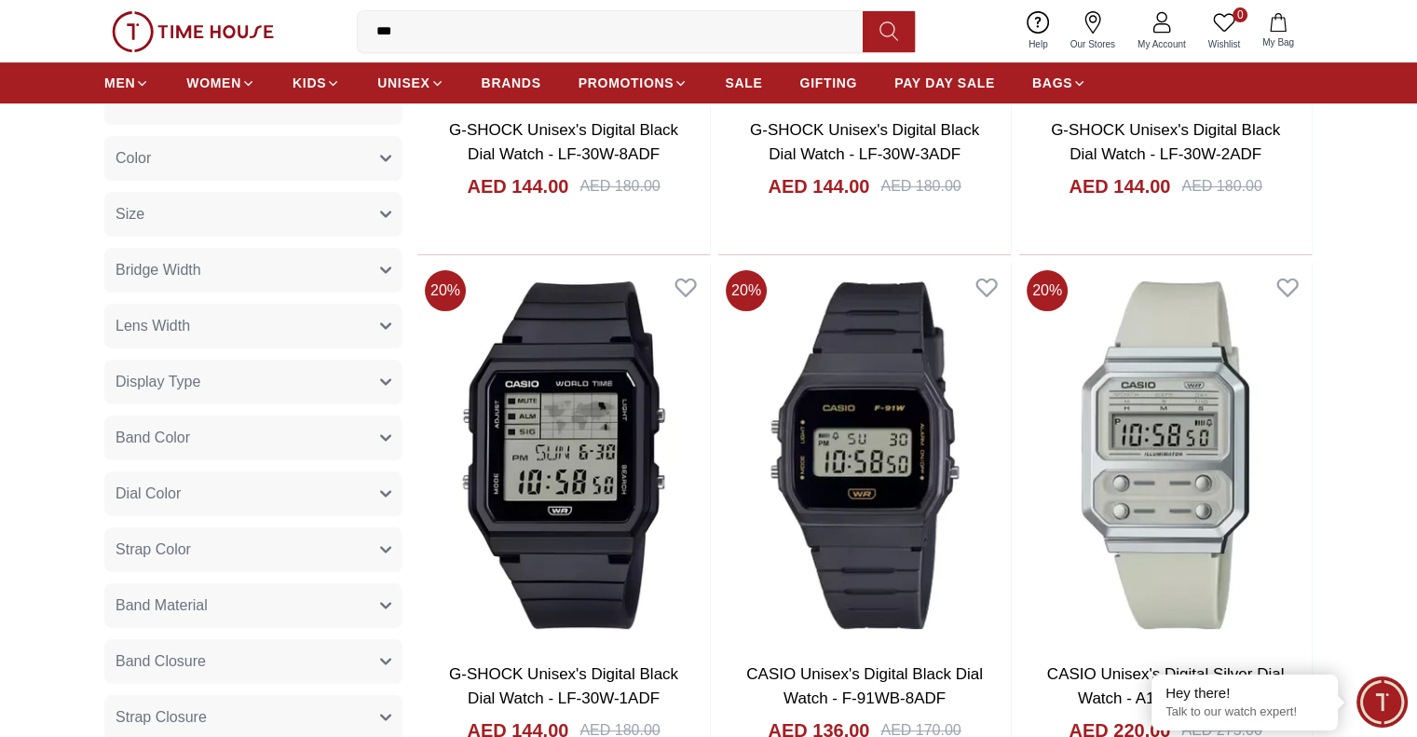
scroll to position [542, 0]
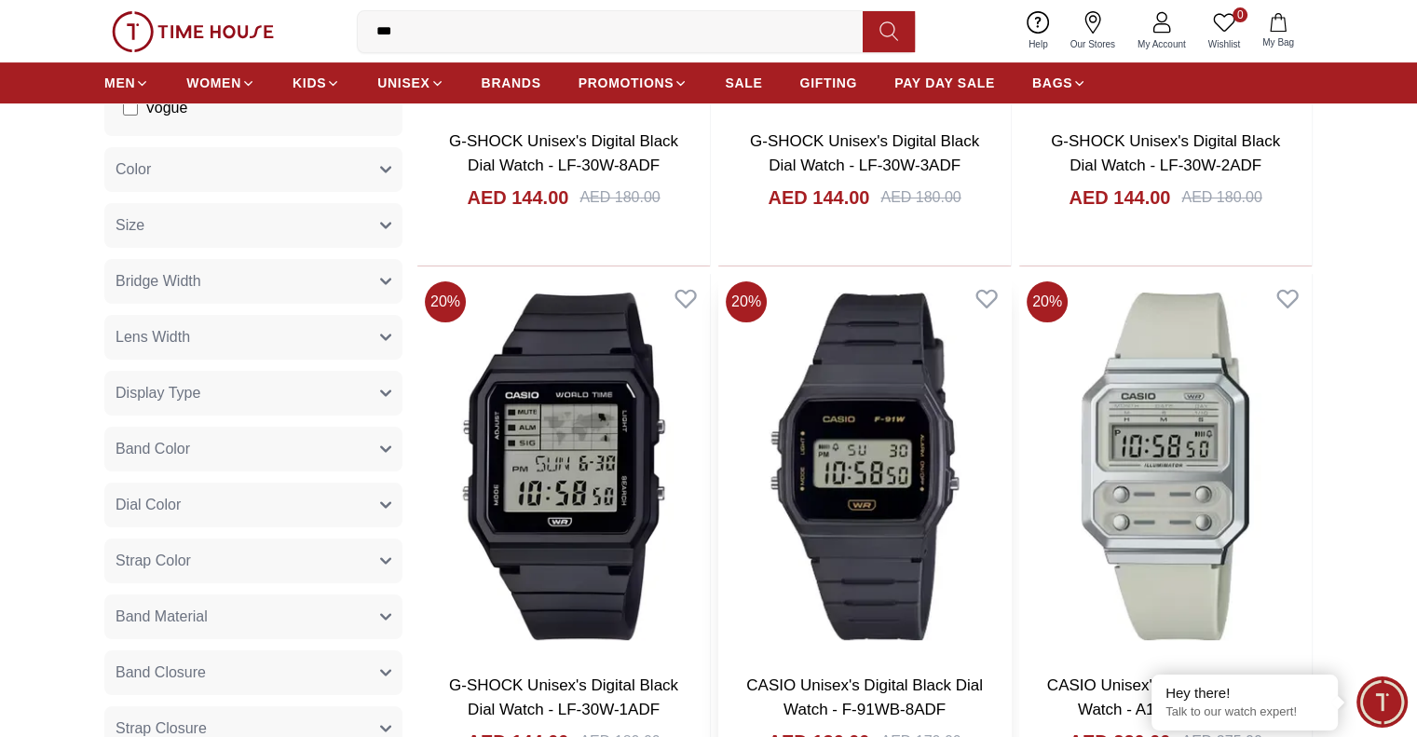
click at [718, 349] on img at bounding box center [864, 466] width 292 height 385
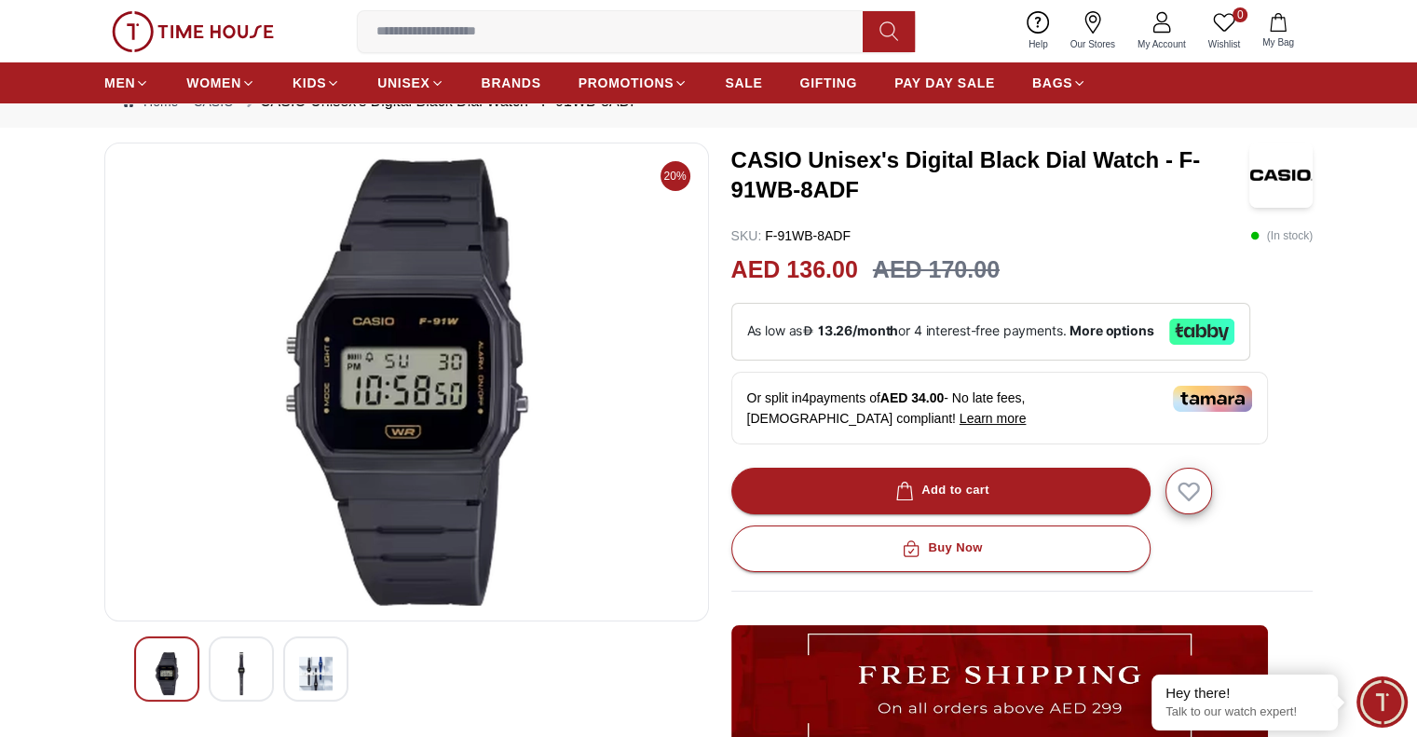
scroll to position [52, 0]
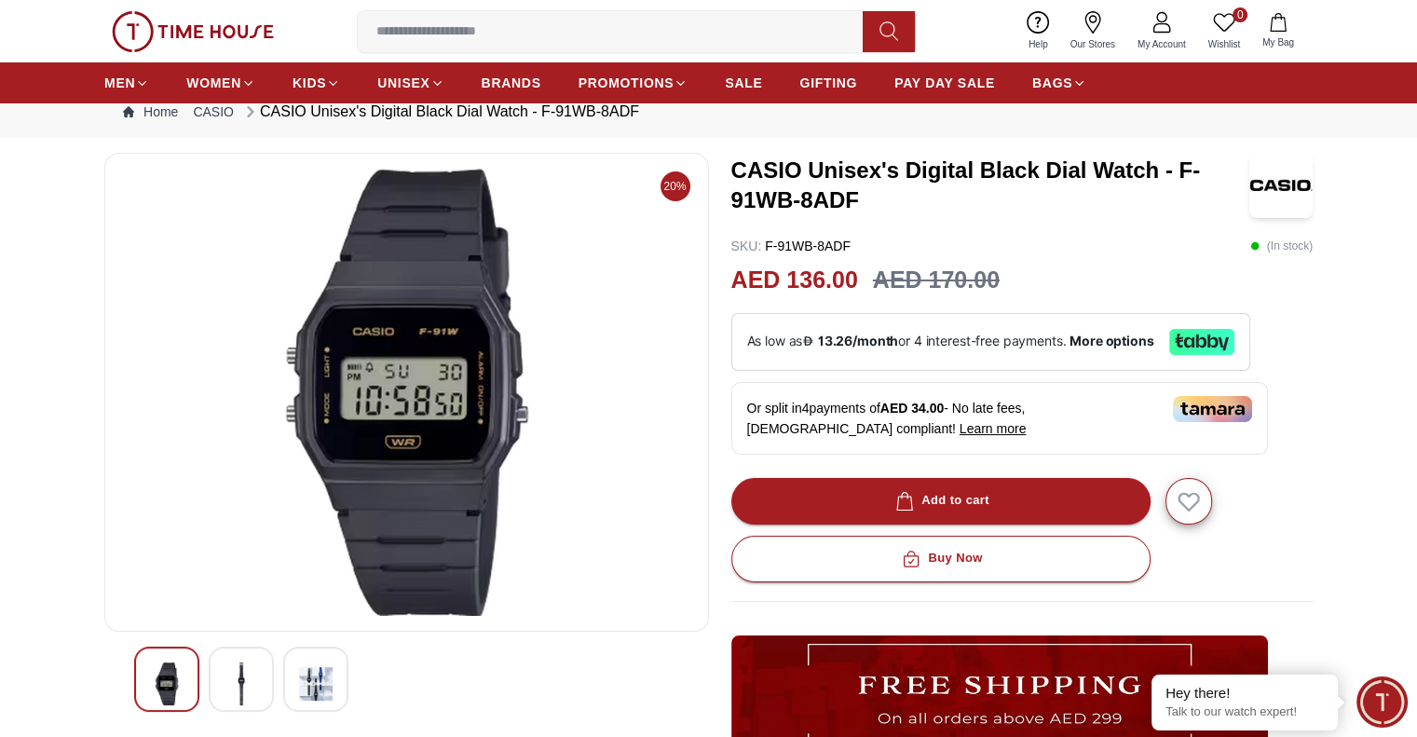
click at [1092, 23] on icon at bounding box center [1092, 22] width 22 height 22
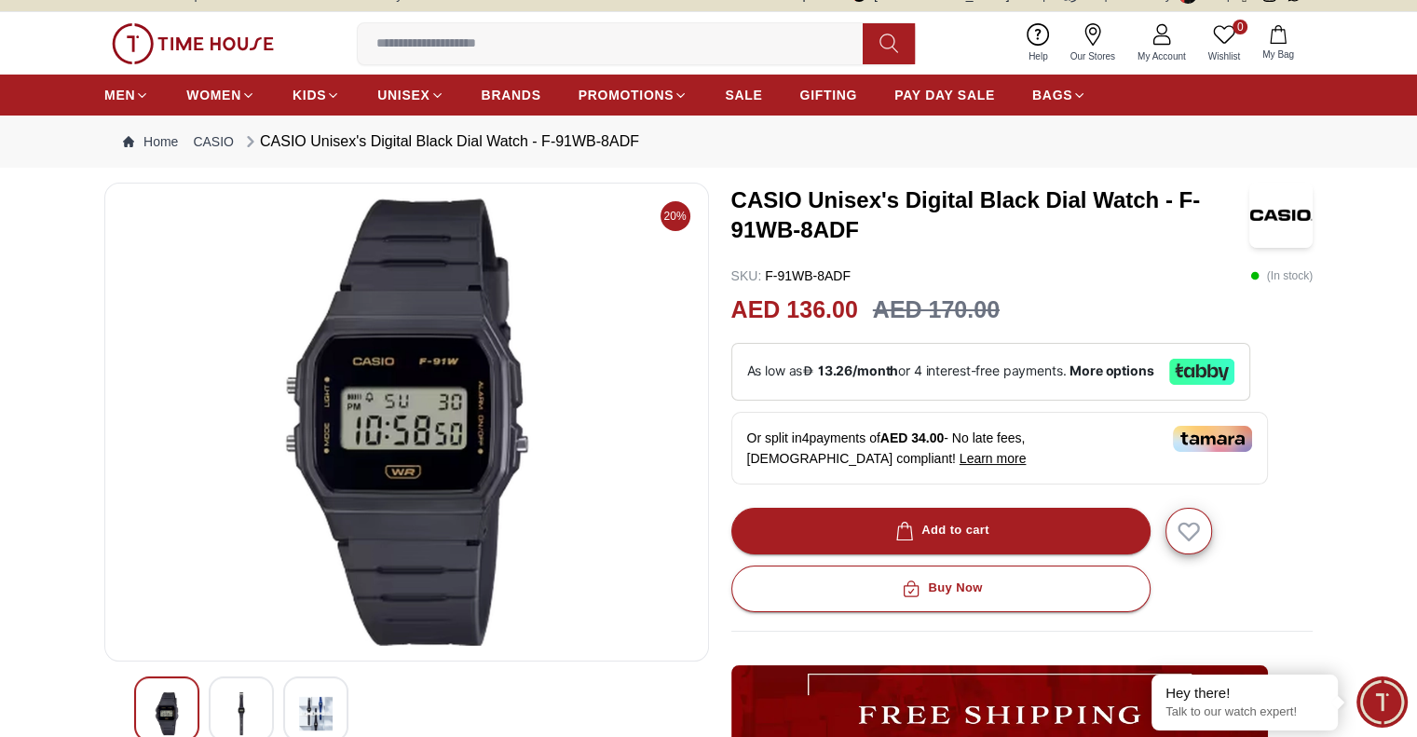
scroll to position [19, 0]
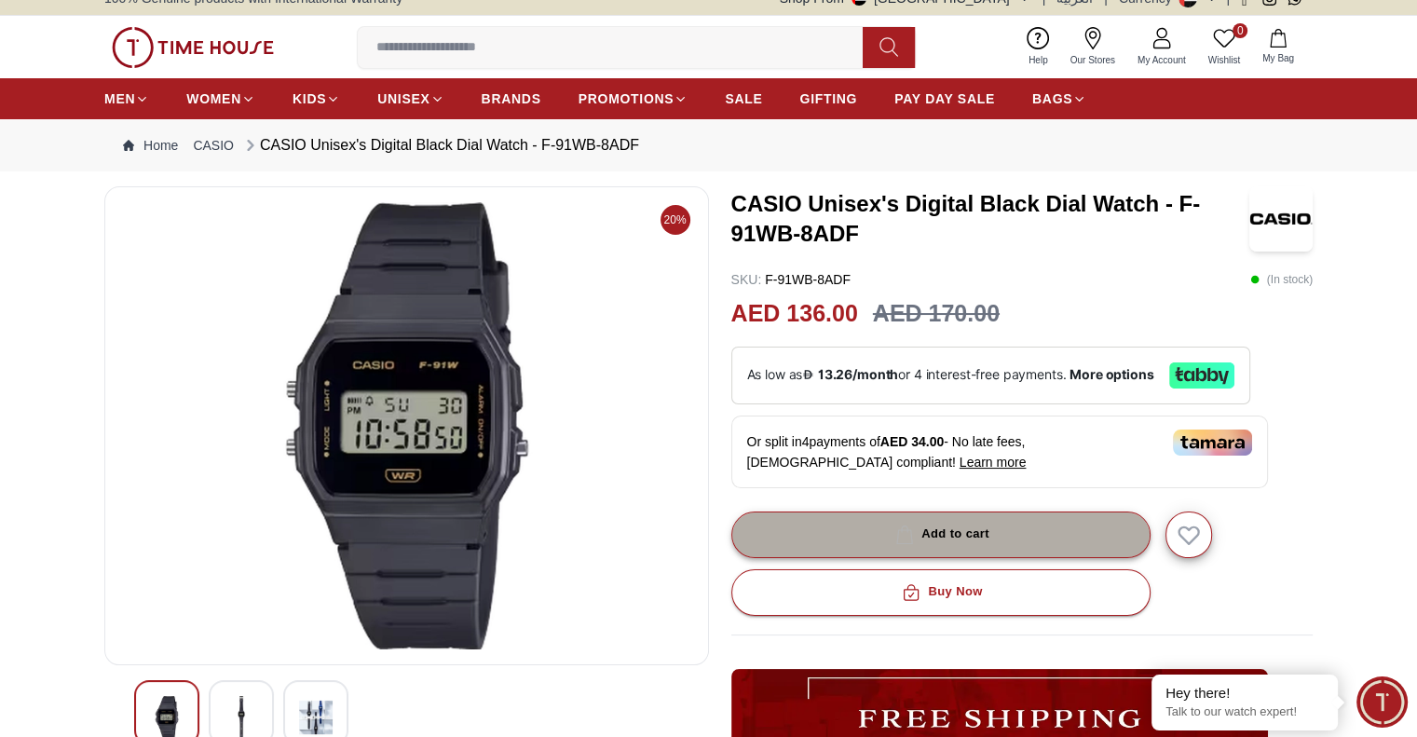
click at [963, 529] on div "Add to cart" at bounding box center [940, 533] width 98 height 21
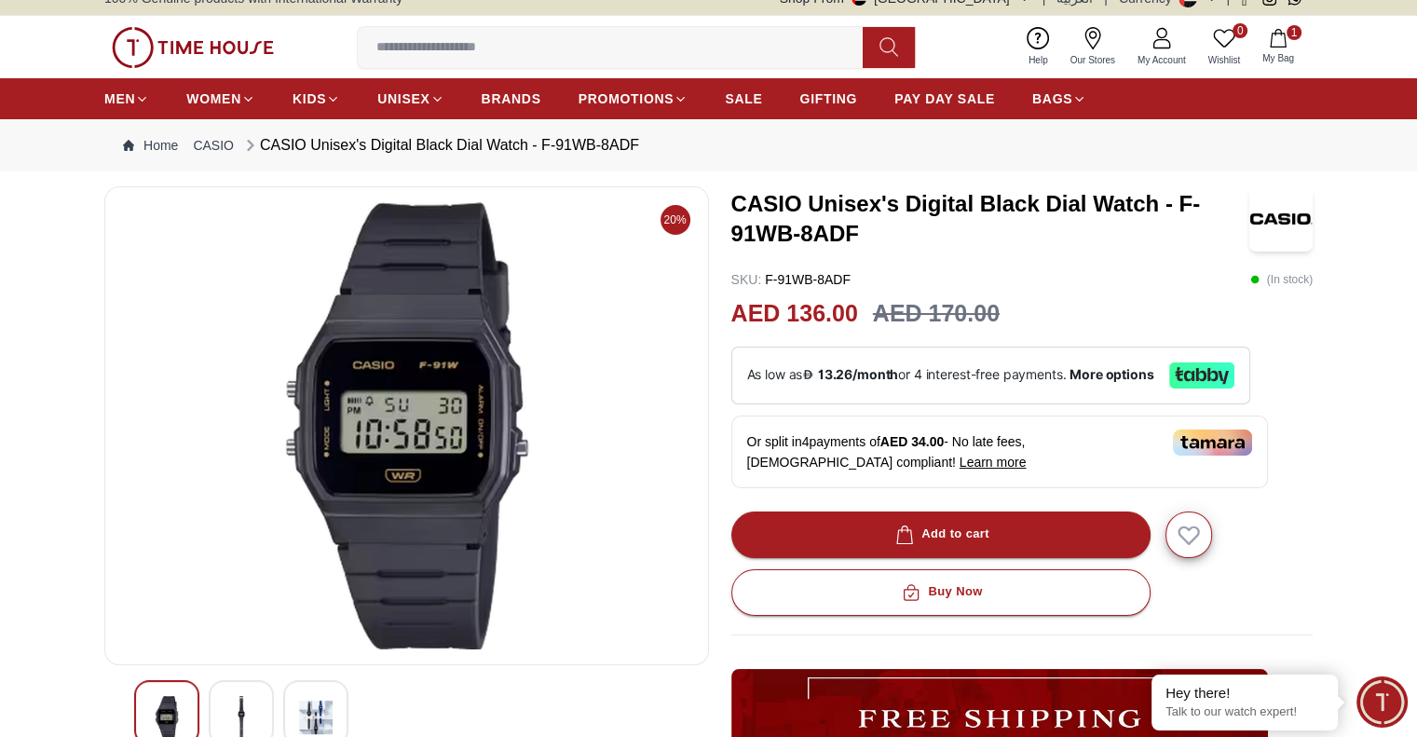
click at [1285, 41] on icon "button" at bounding box center [1278, 38] width 19 height 19
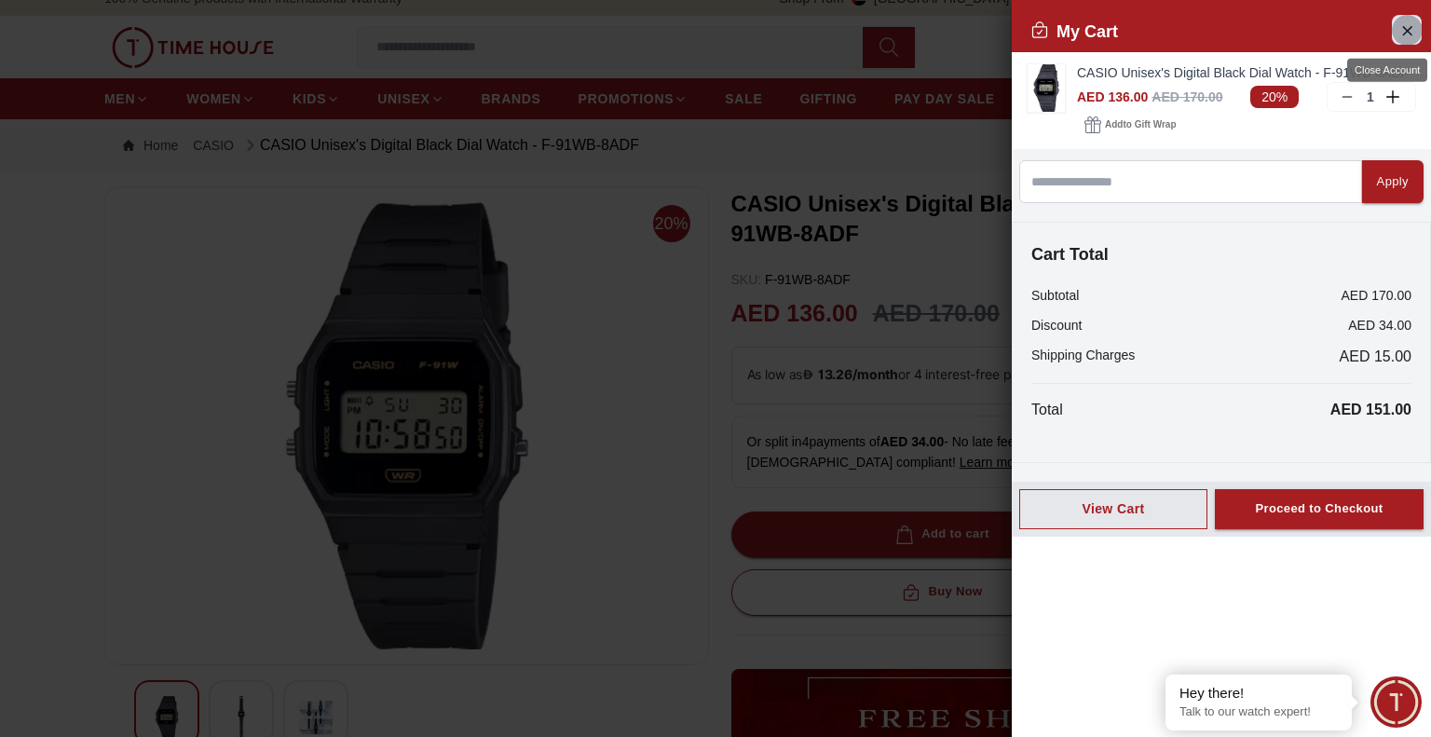
click at [1412, 20] on icon "Close Account" at bounding box center [1406, 30] width 15 height 23
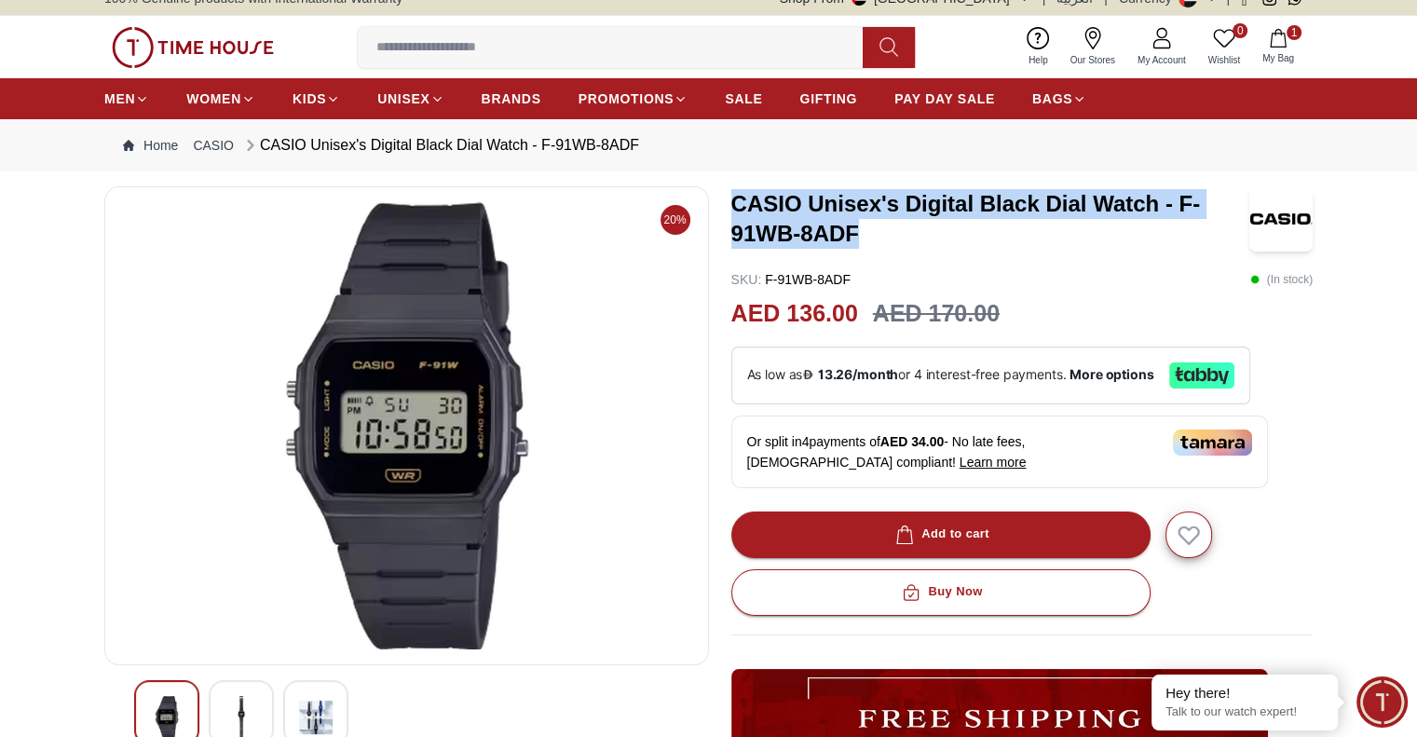
drag, startPoint x: 735, startPoint y: 204, endPoint x: 897, endPoint y: 238, distance: 165.5
click at [897, 238] on h3 "CASIO Unisex's Digital Black Dial Watch - F-91WB-8ADF" at bounding box center [990, 219] width 518 height 60
copy h3 "CASIO Unisex's Digital Black Dial Watch - F-91WB-8ADF"
click at [1098, 41] on icon at bounding box center [1092, 38] width 22 height 22
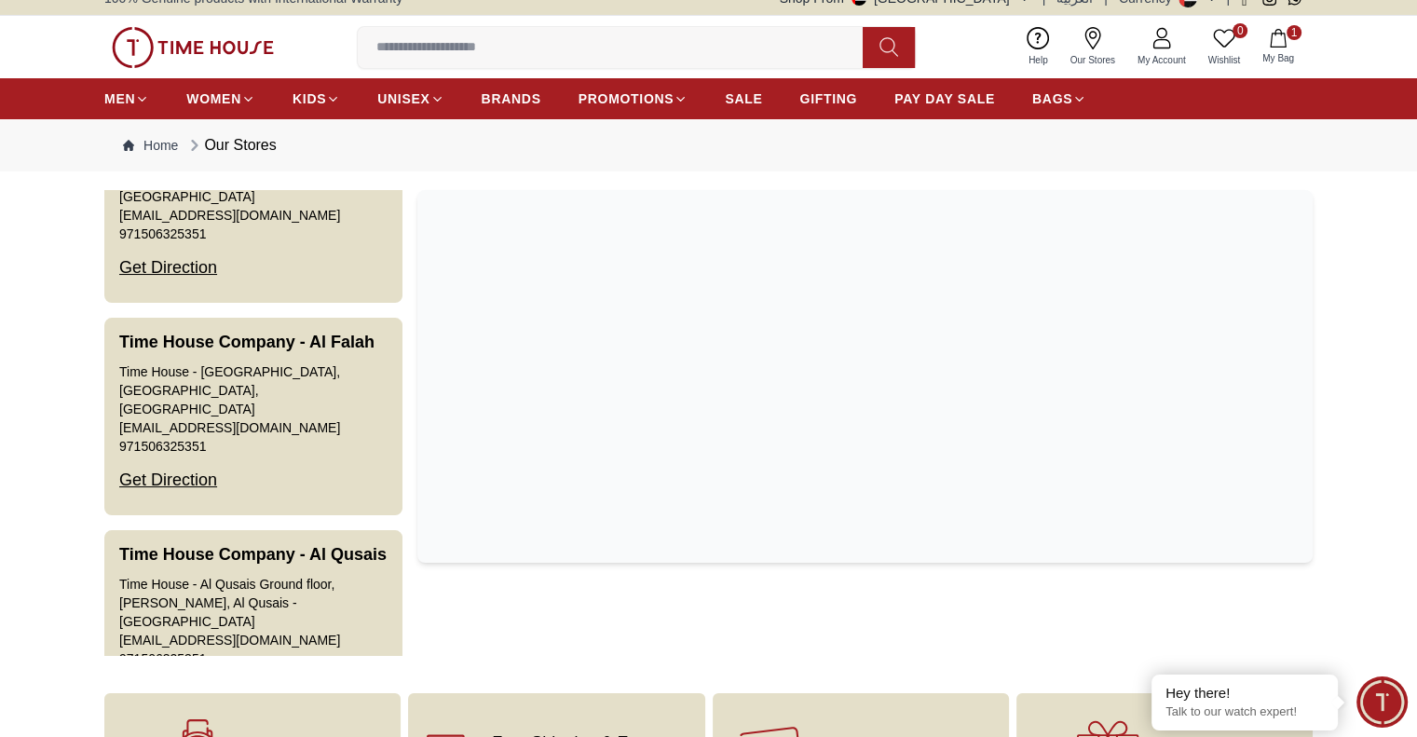
scroll to position [503, 0]
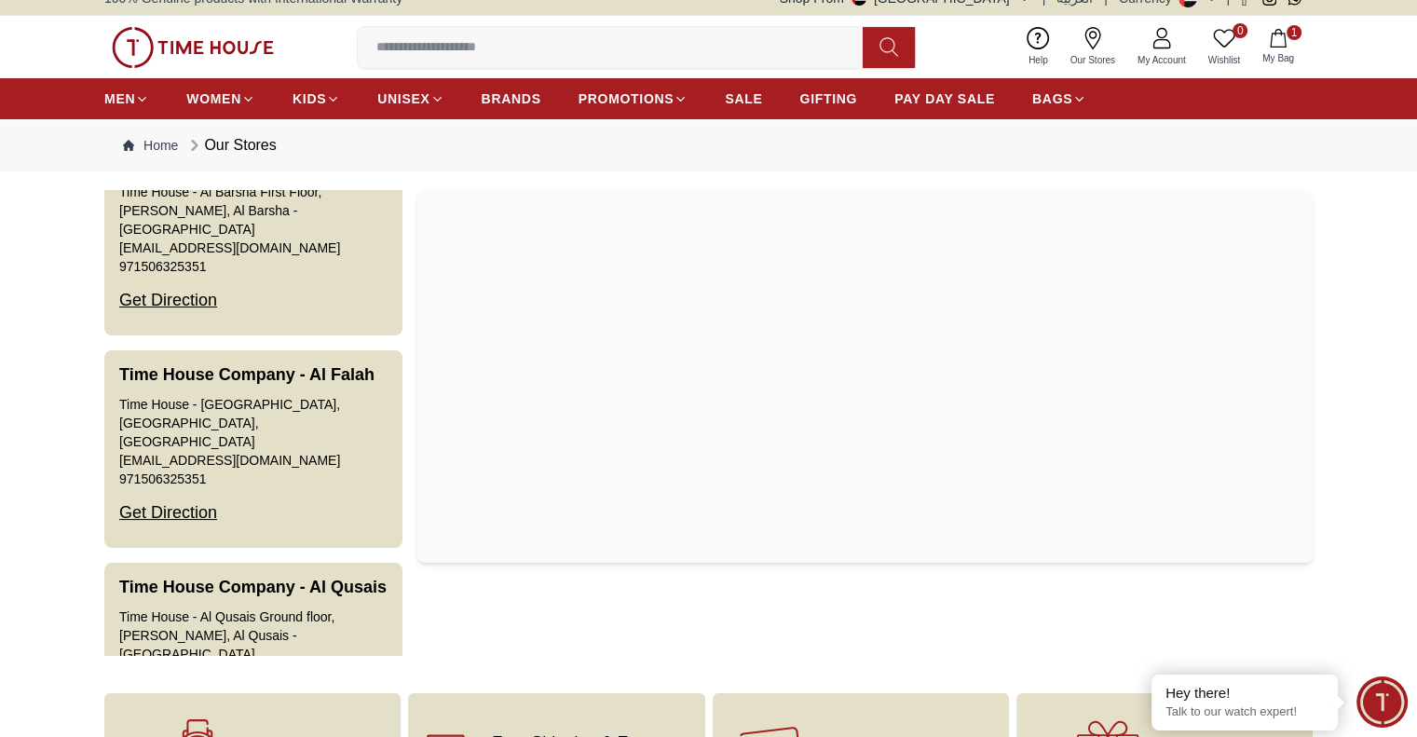
click at [1284, 43] on icon "button" at bounding box center [1278, 38] width 19 height 19
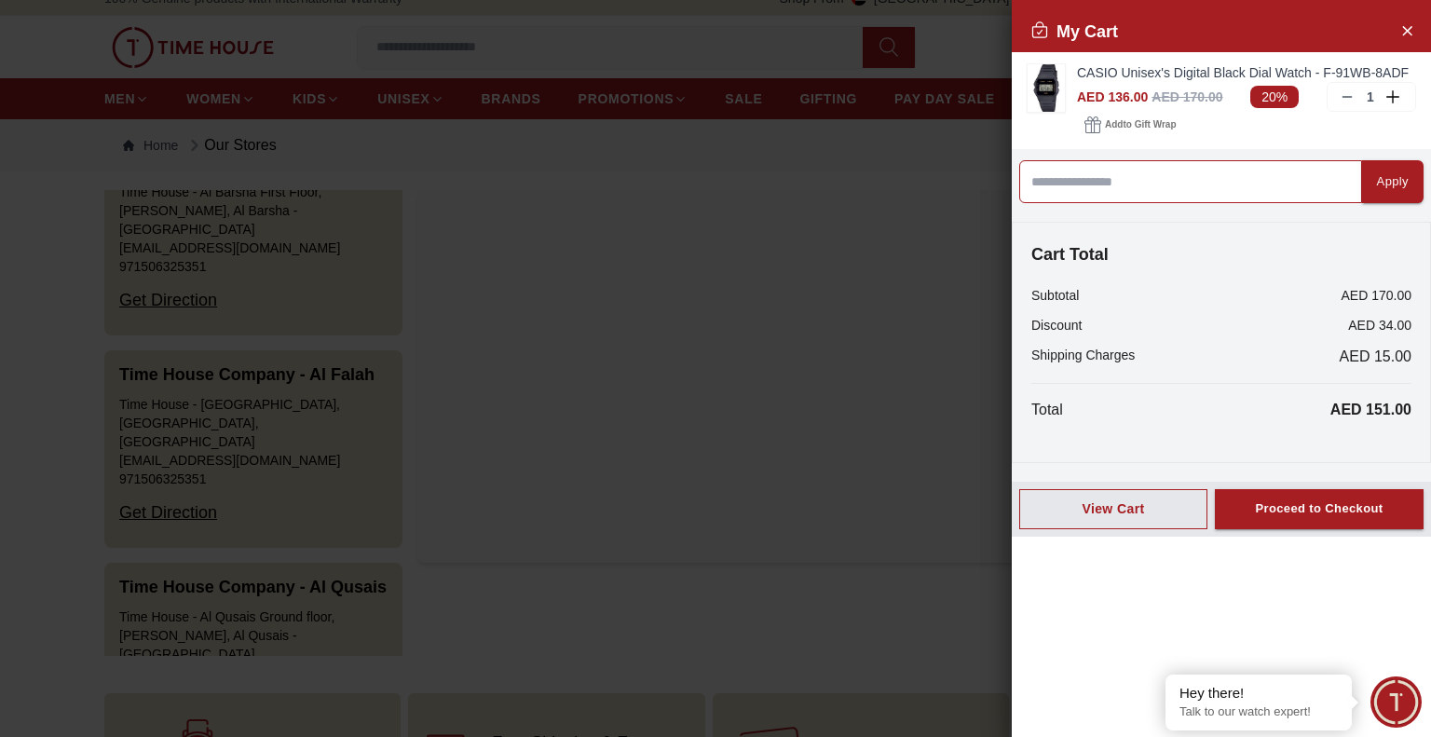
click at [1263, 188] on input at bounding box center [1190, 181] width 343 height 43
paste input "******"
type input "******"
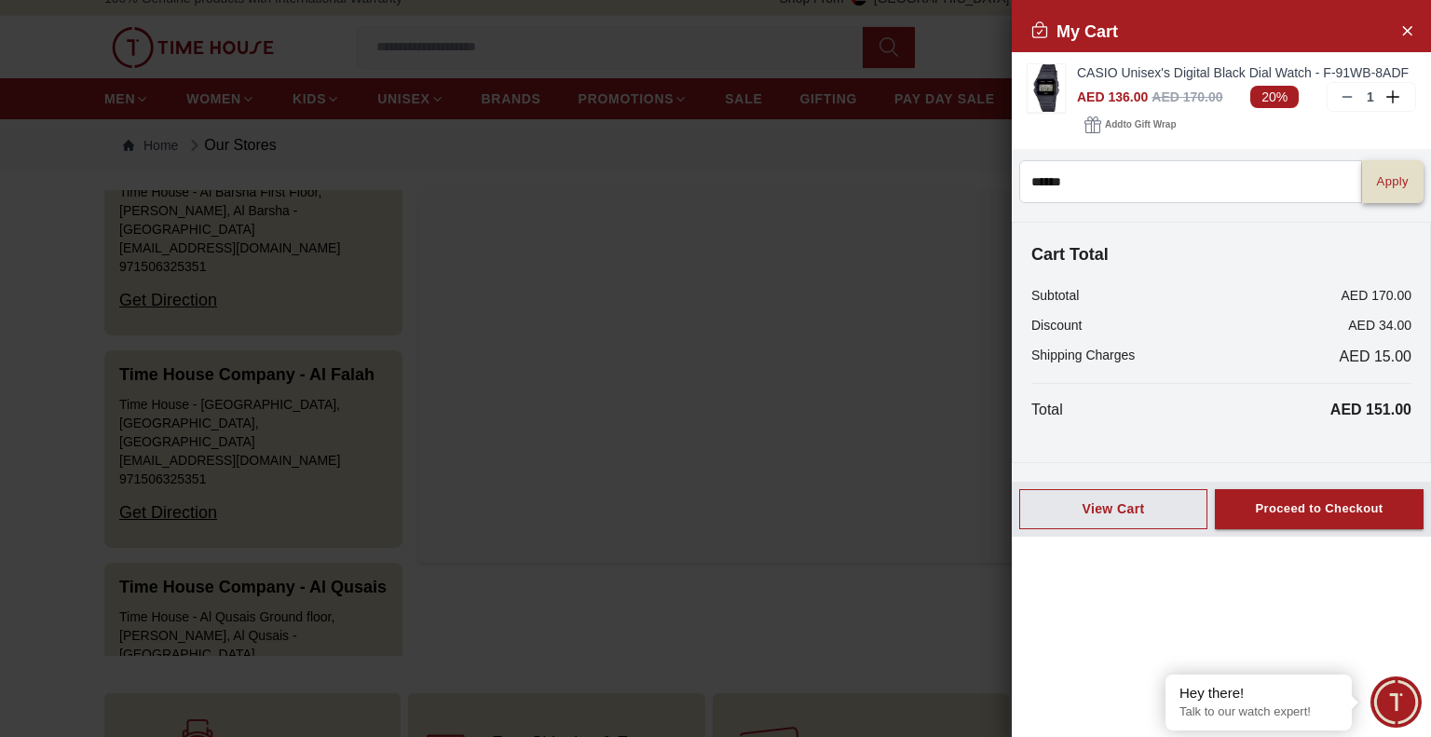
click at [1380, 192] on button "Apply" at bounding box center [1392, 181] width 61 height 43
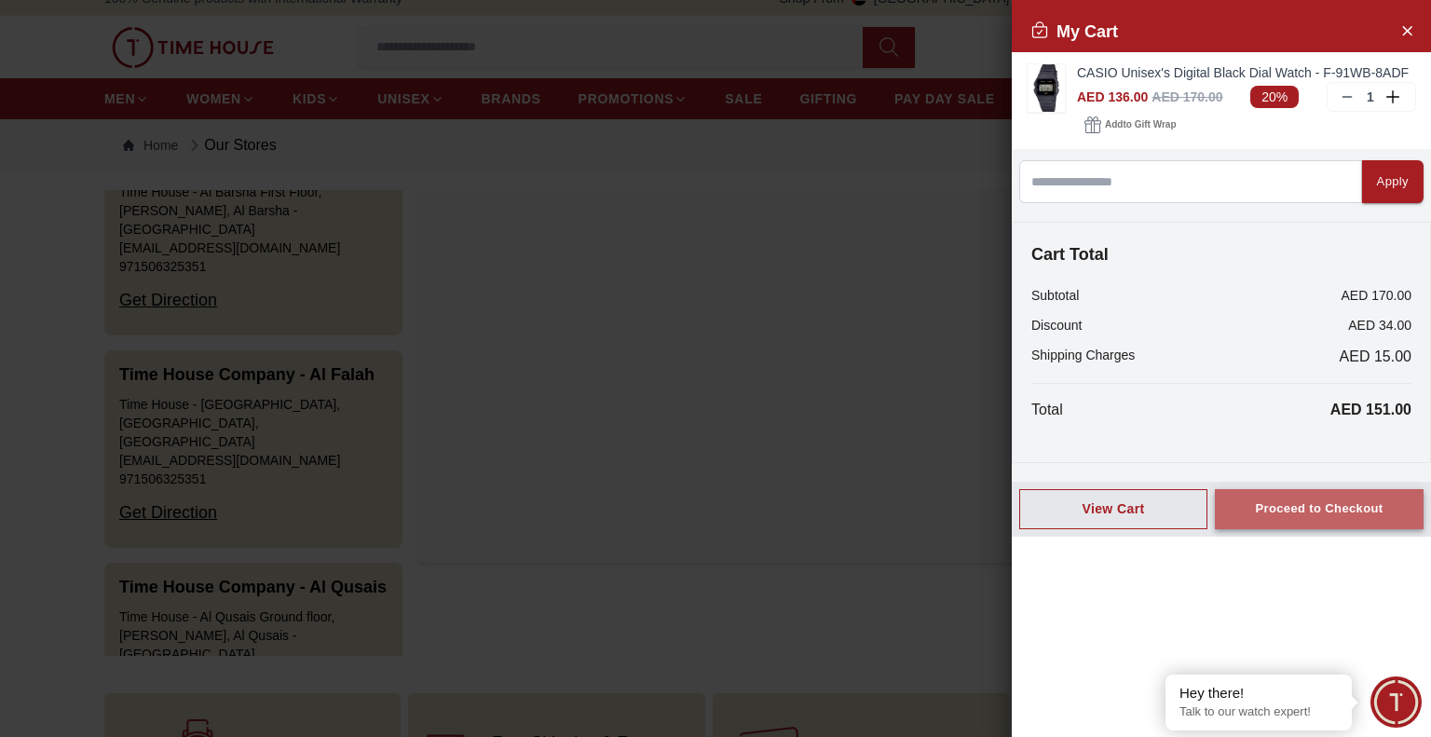
click at [1353, 499] on div "Proceed to Checkout" at bounding box center [1319, 508] width 128 height 21
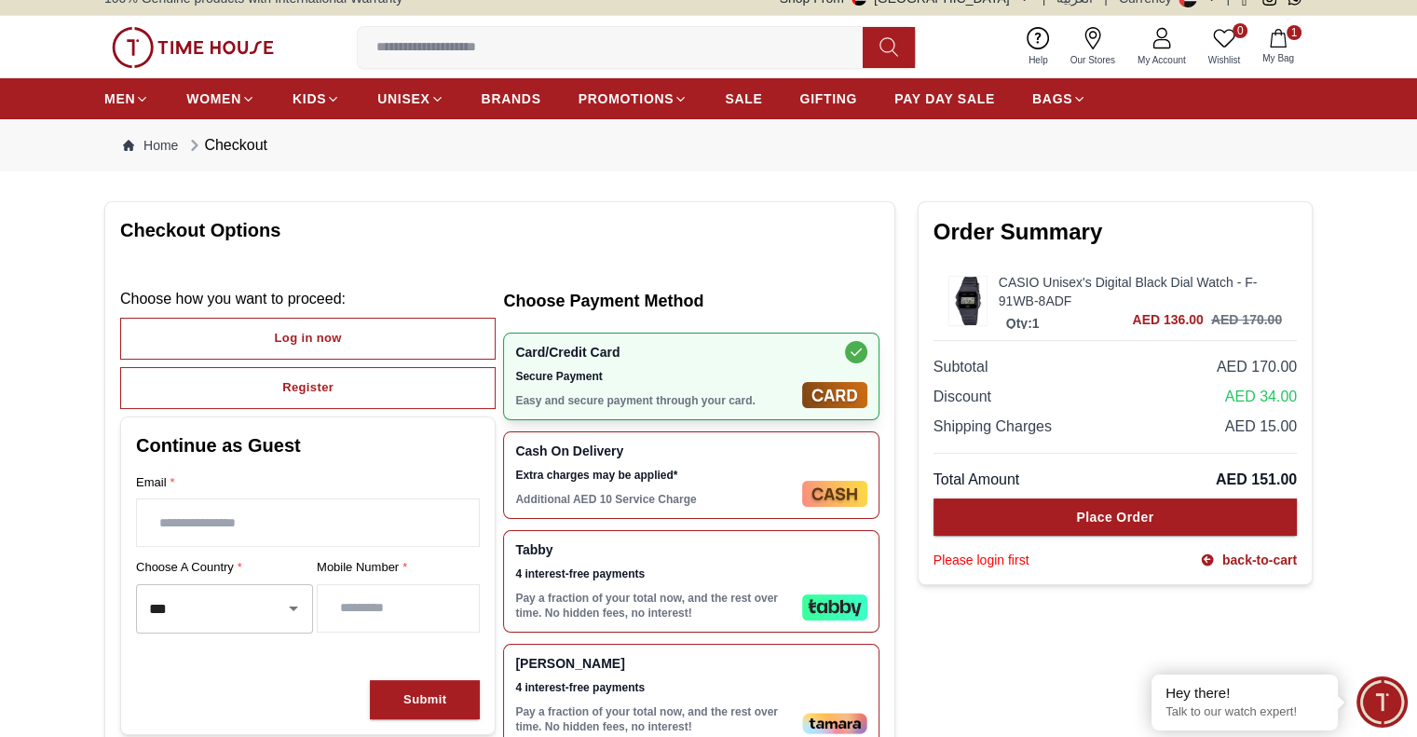
click at [1145, 282] on link "CASIO Unisex's Digital Black Dial Watch - F-91WB-8ADF" at bounding box center [1140, 291] width 283 height 37
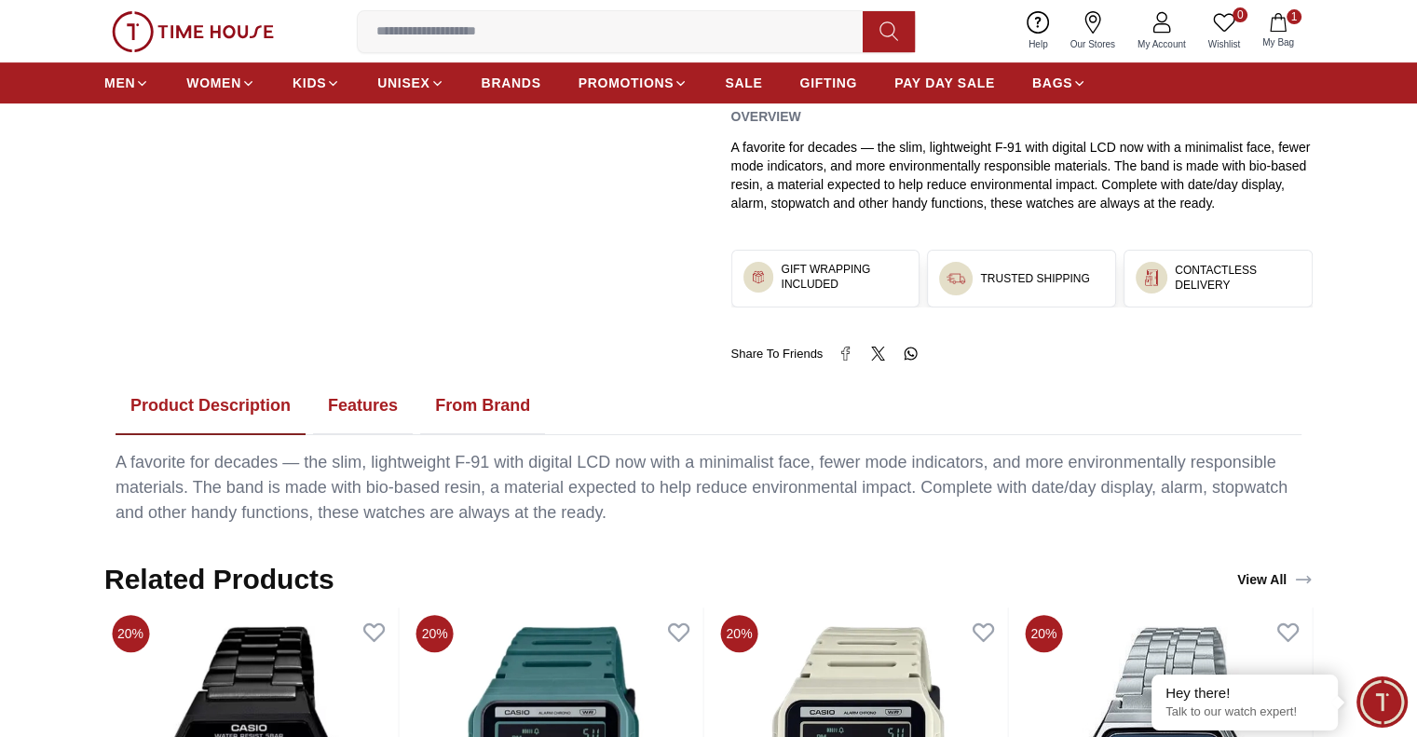
scroll to position [773, 0]
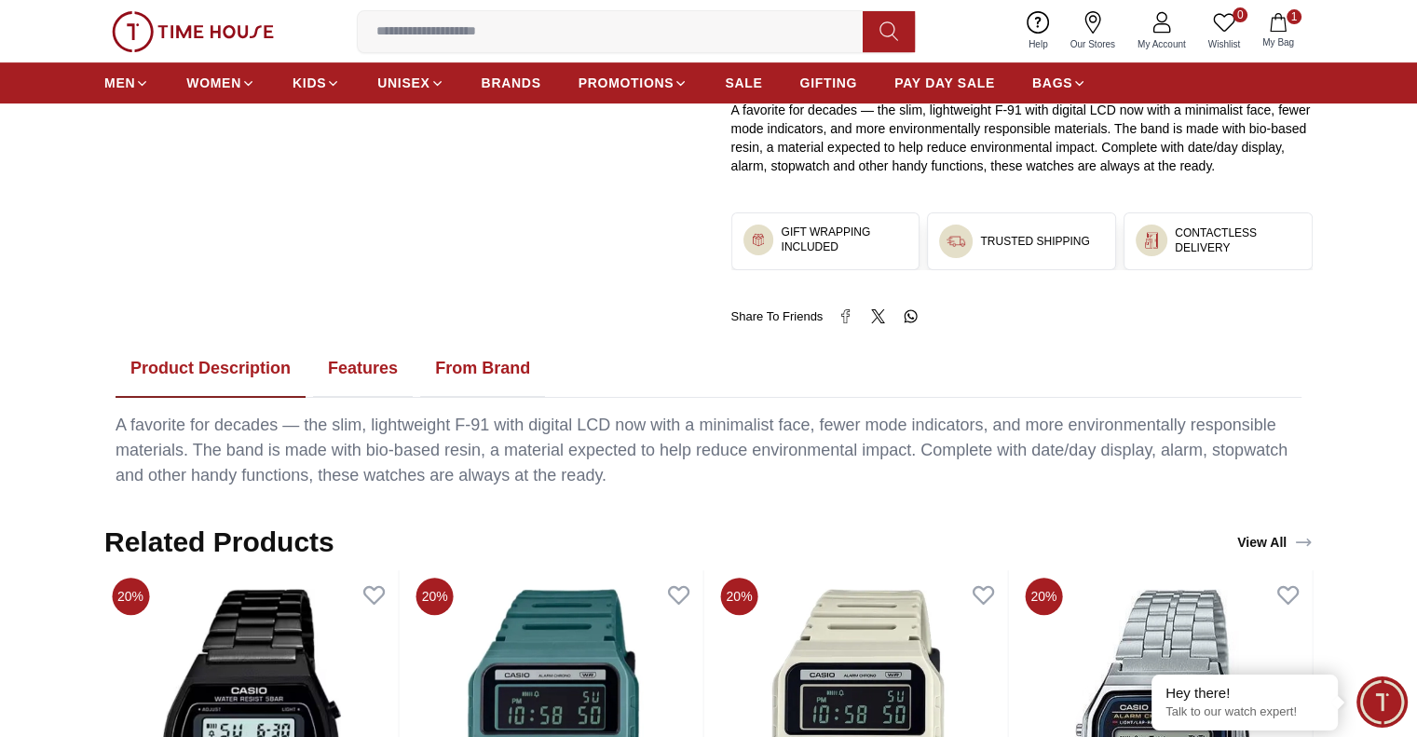
click at [373, 365] on button "Features" at bounding box center [363, 369] width 100 height 58
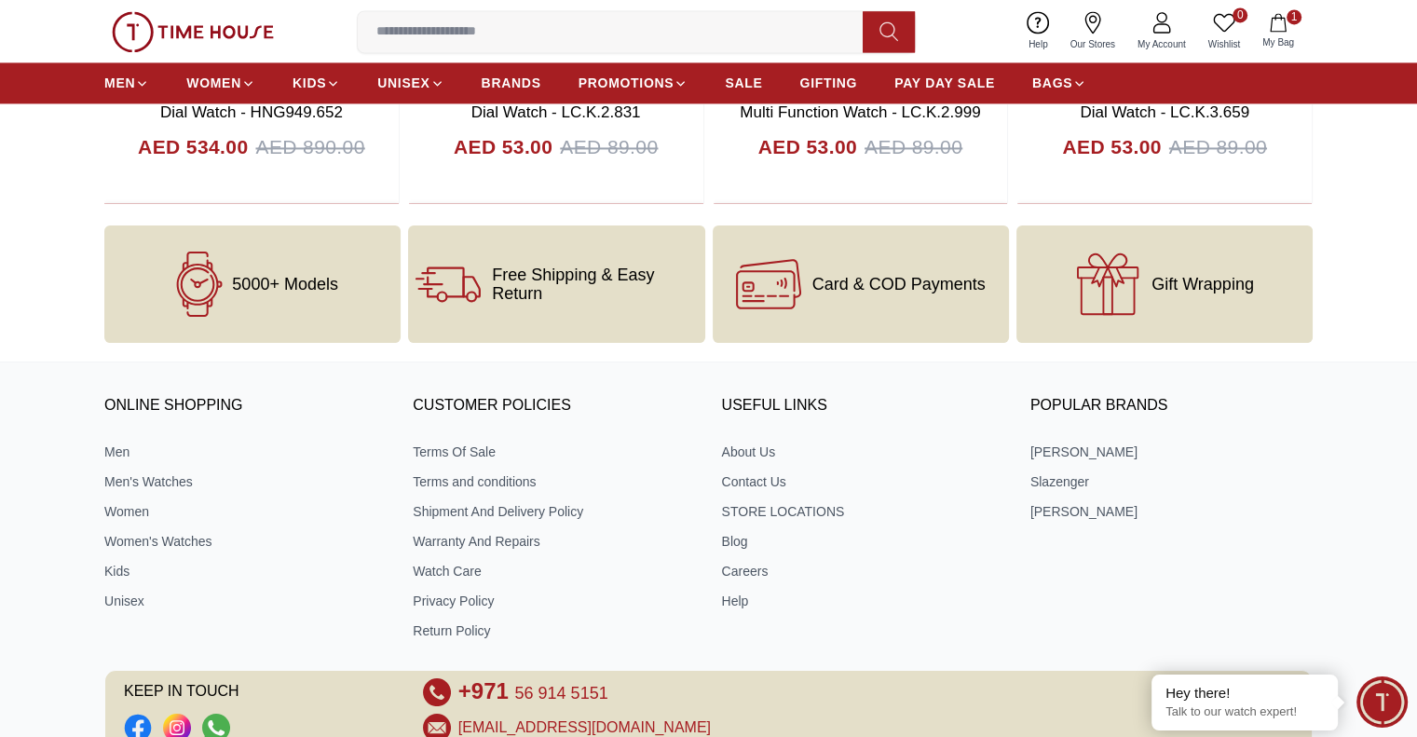
scroll to position [2857, 0]
click at [579, 279] on span "Free Shipping & Easy Return" at bounding box center [594, 284] width 205 height 37
click at [506, 269] on span "Free Shipping & Easy Return" at bounding box center [594, 284] width 205 height 37
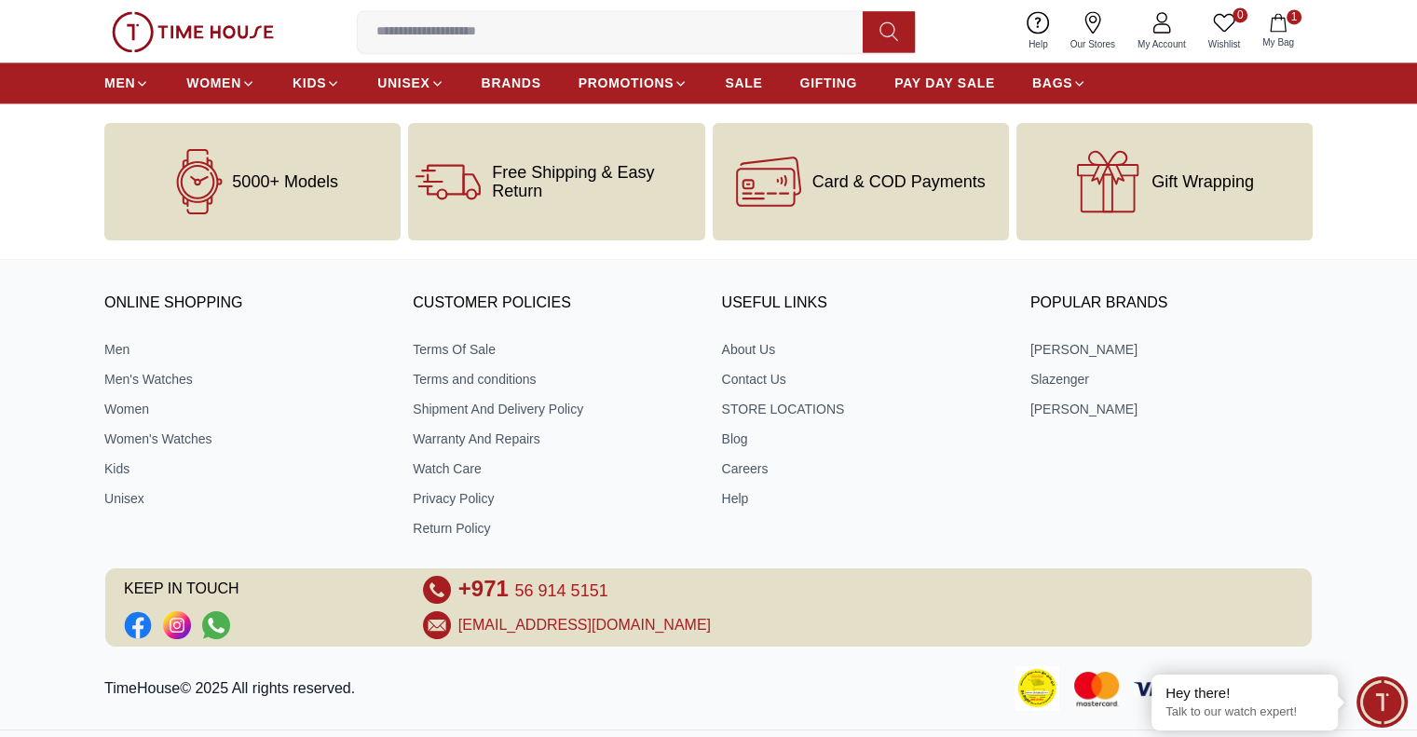
scroll to position [2958, 0]
click at [471, 530] on link "Return Policy" at bounding box center [554, 530] width 282 height 19
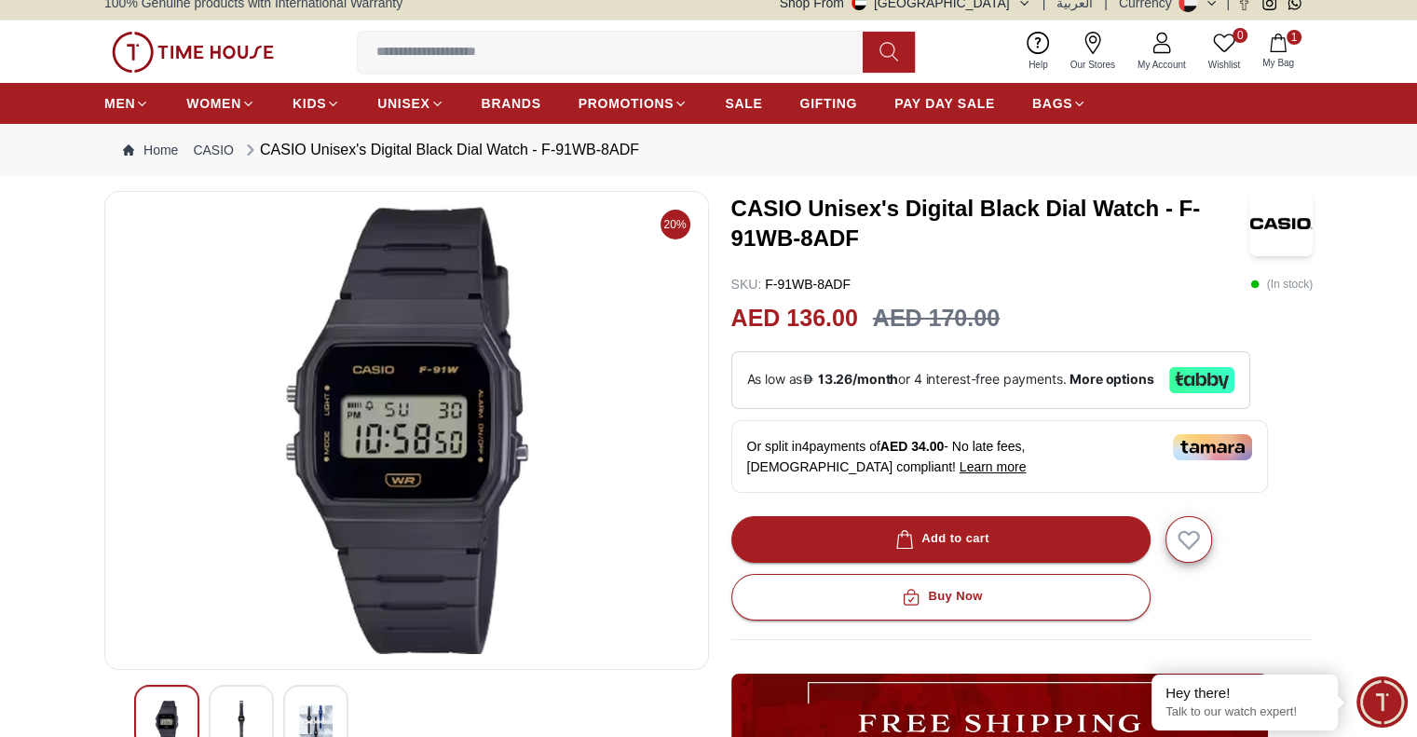
scroll to position [7, 0]
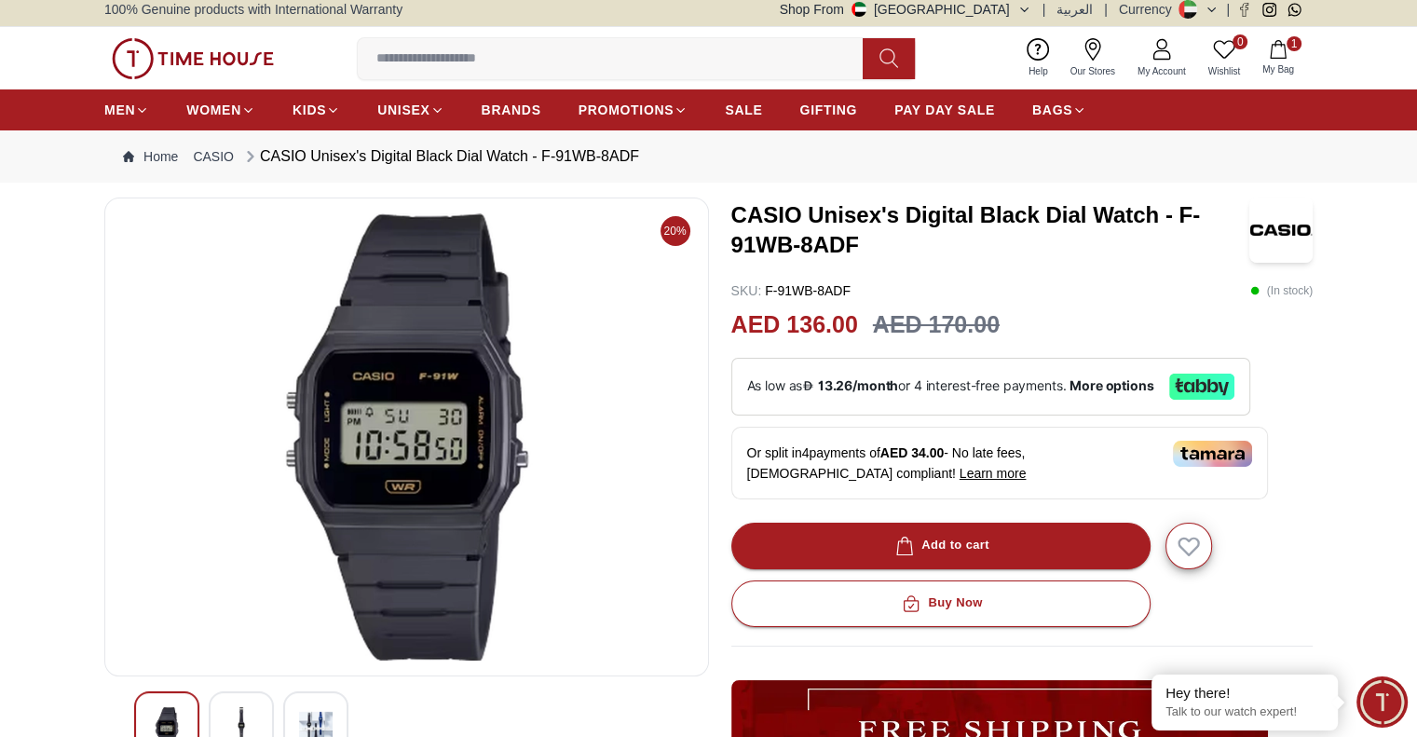
click at [1286, 63] on span "My Bag" at bounding box center [1278, 69] width 47 height 14
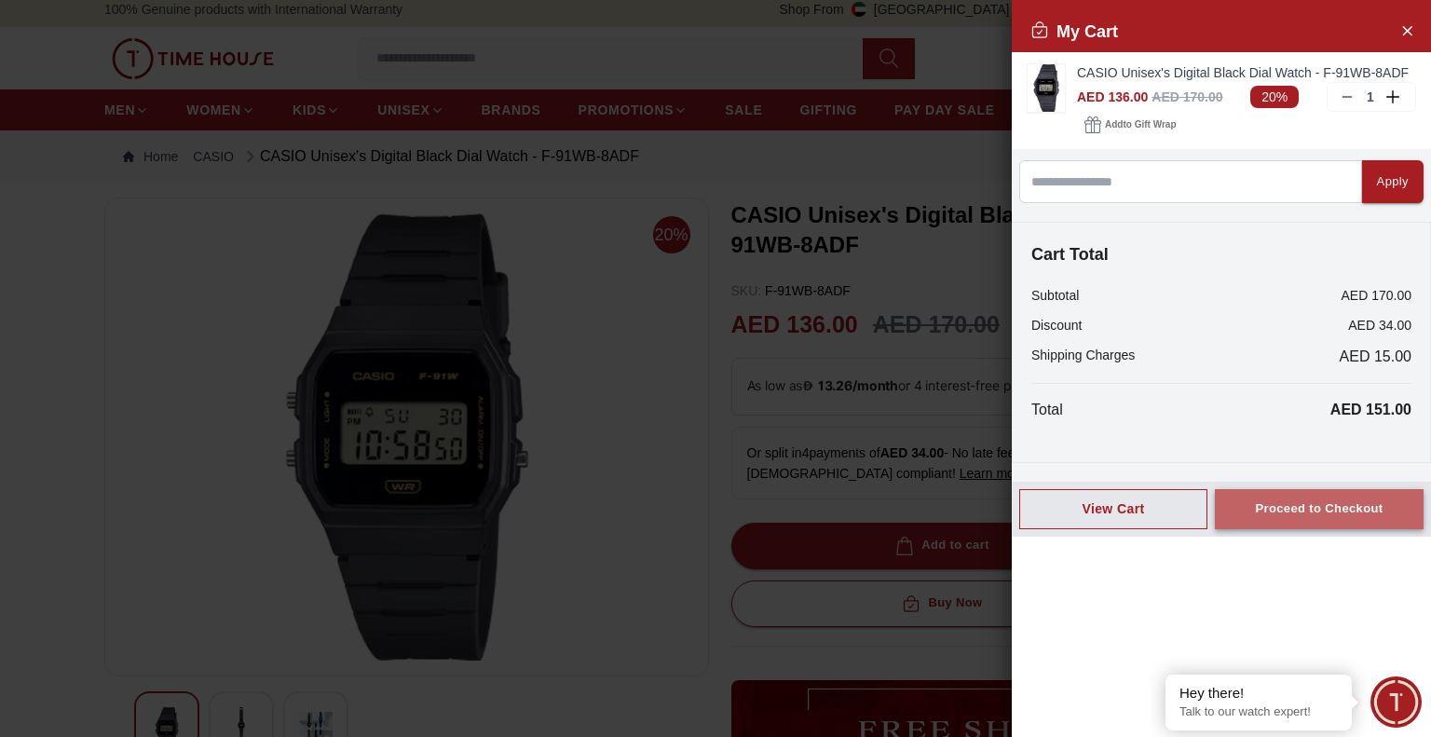
click at [1298, 509] on div "Proceed to Checkout" at bounding box center [1319, 508] width 128 height 21
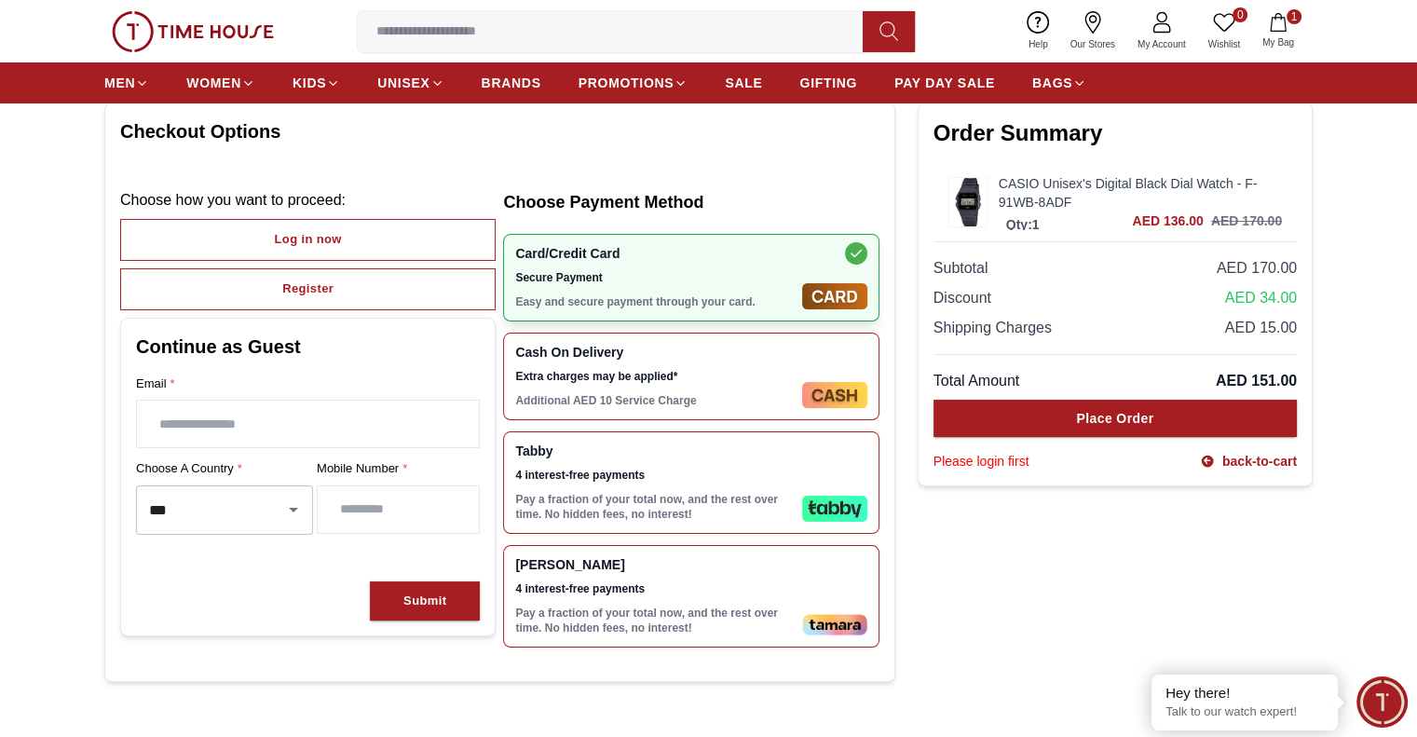
scroll to position [134, 0]
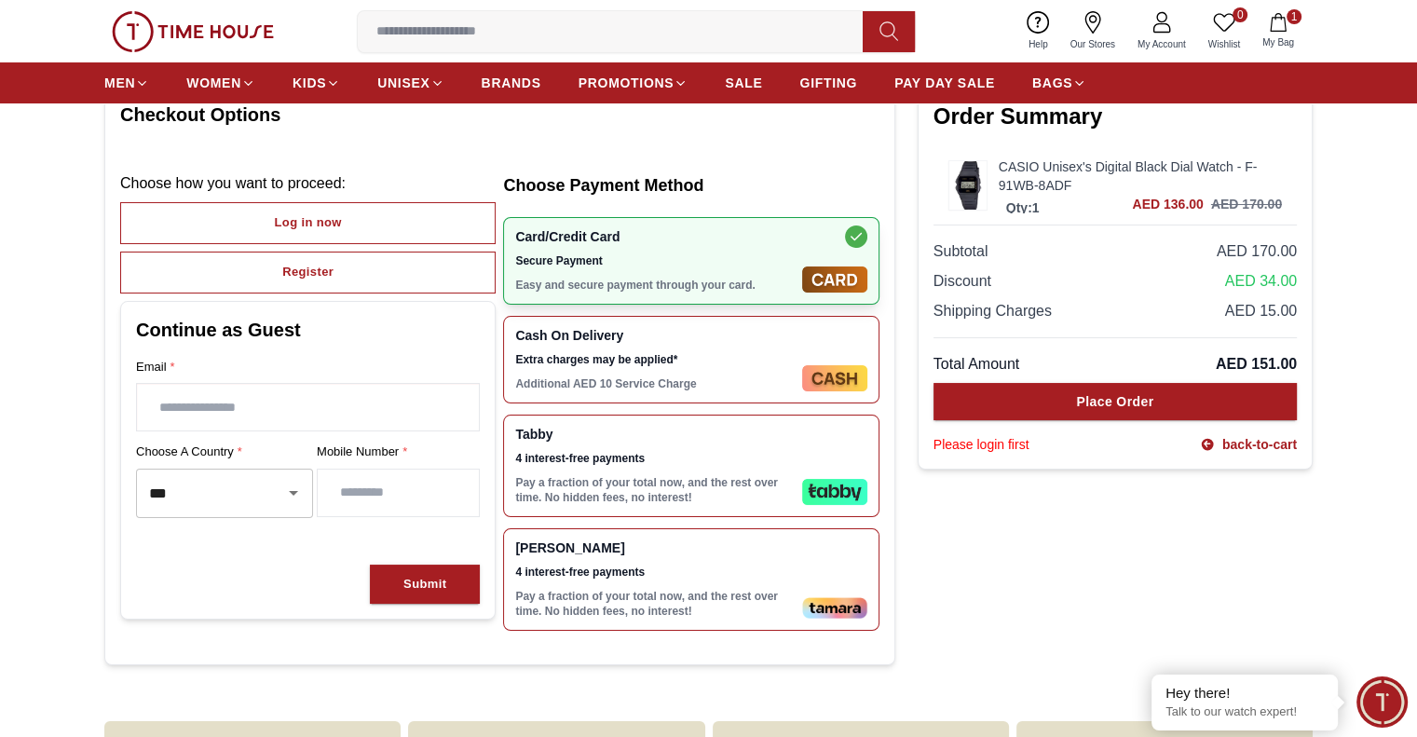
click at [285, 400] on input "text" at bounding box center [308, 407] width 342 height 47
click at [273, 402] on input "text" at bounding box center [308, 407] width 342 height 47
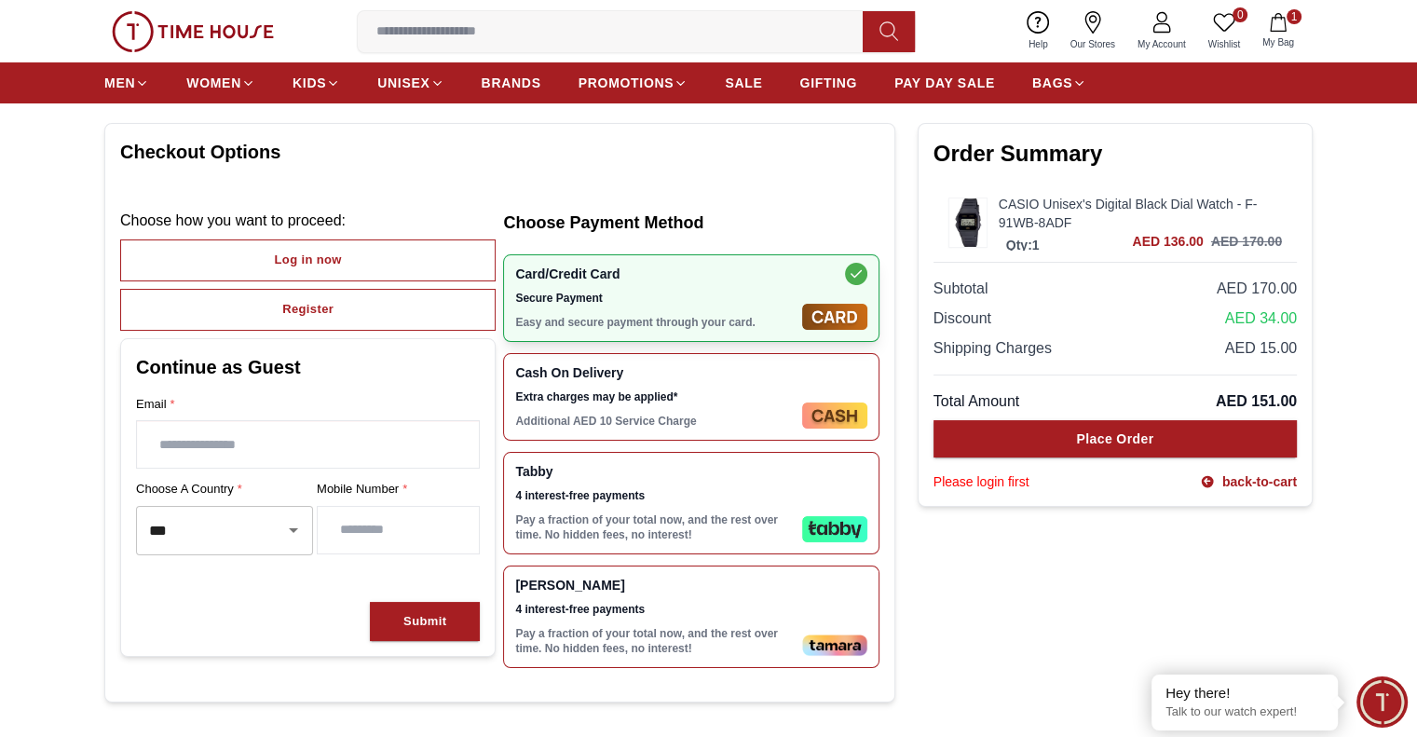
scroll to position [104, 0]
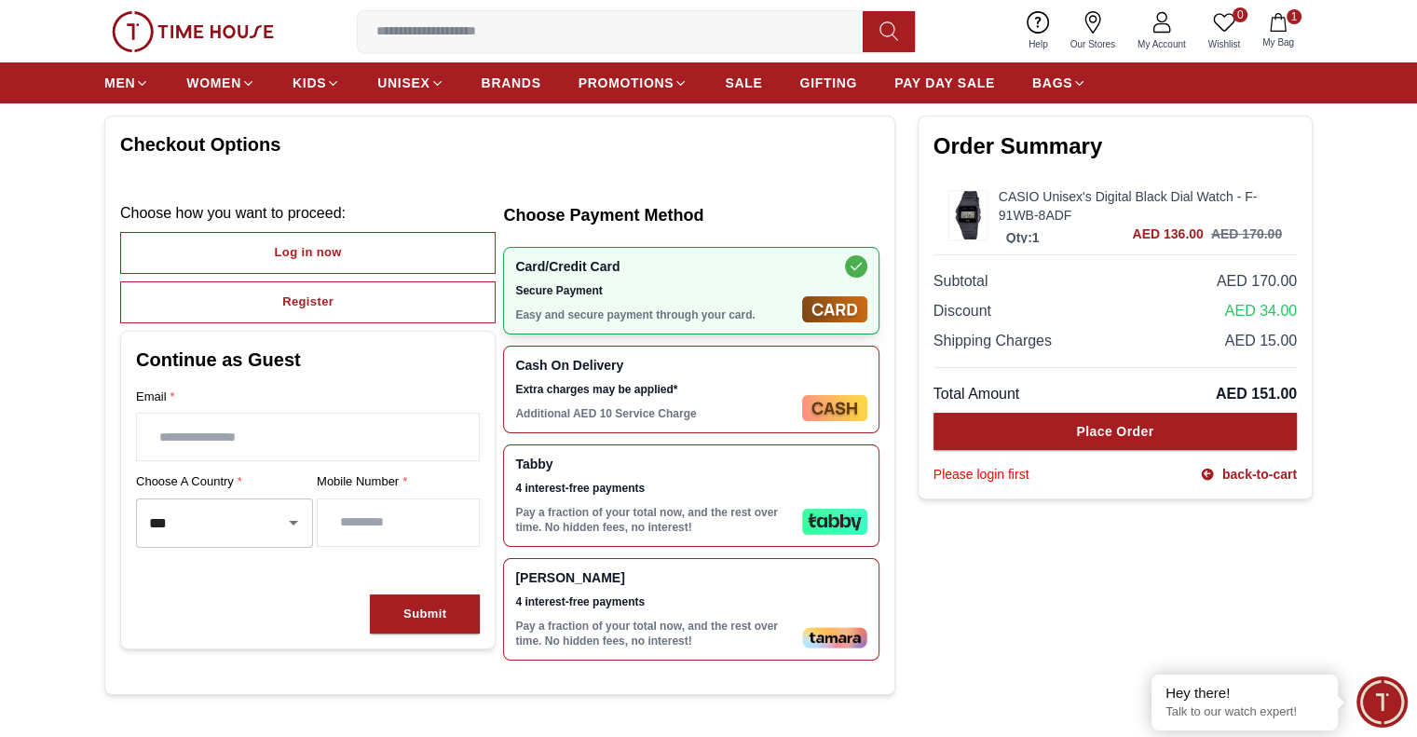
click at [380, 524] on input "number" at bounding box center [398, 522] width 161 height 47
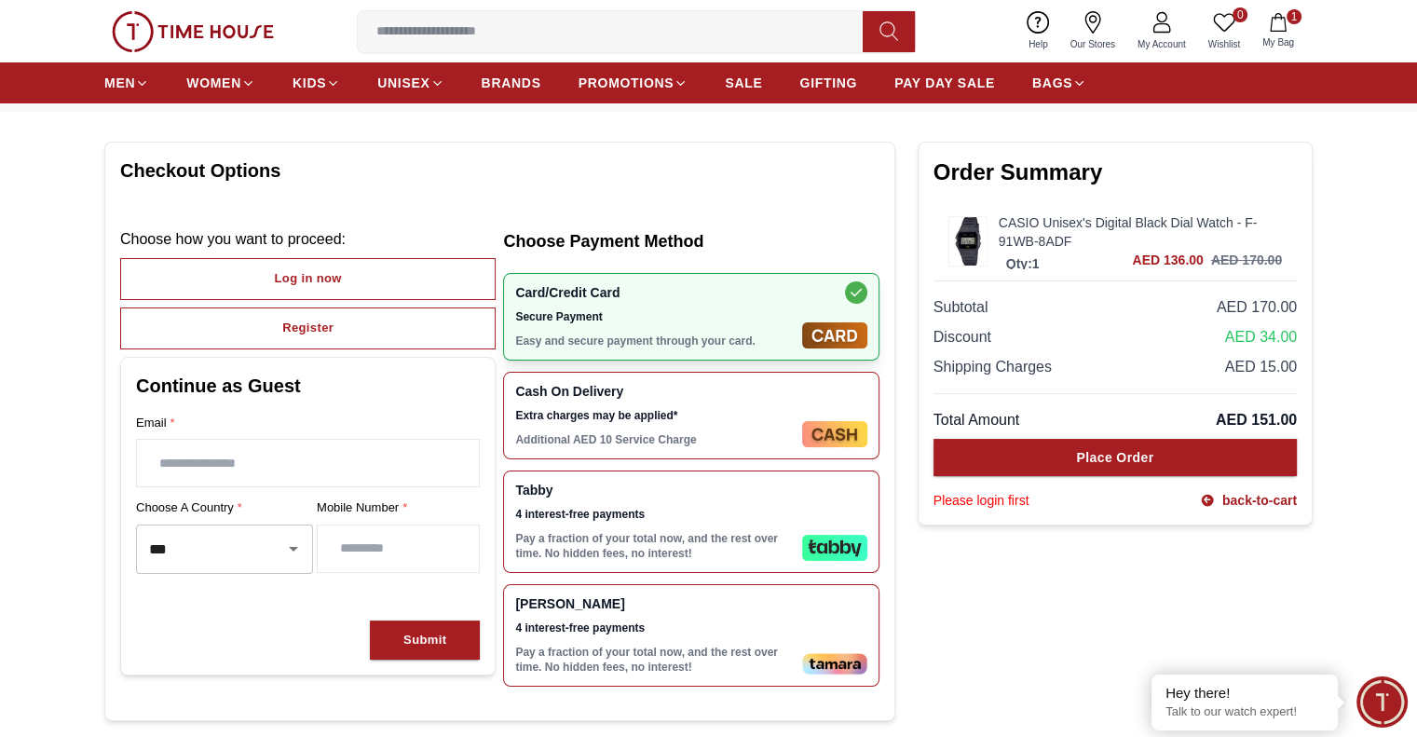
scroll to position [0, 0]
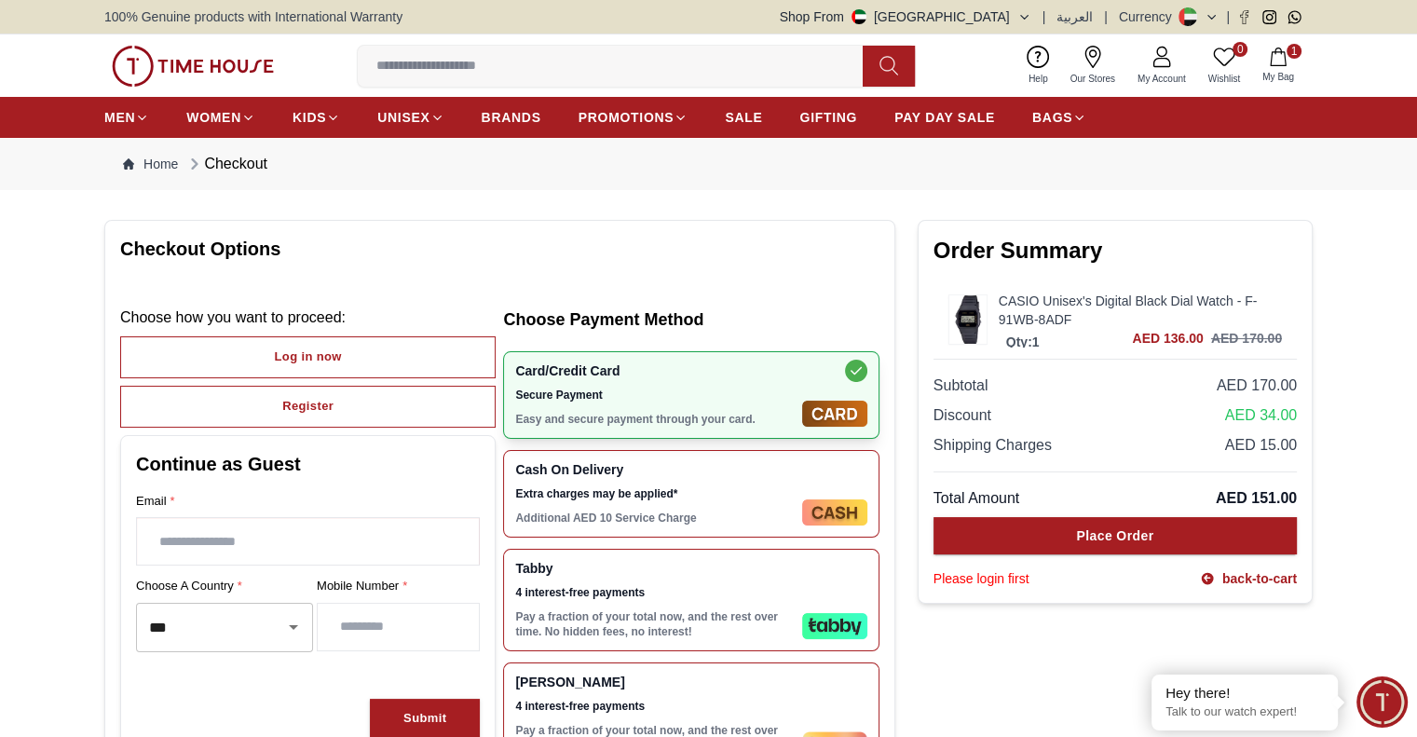
click at [239, 538] on input "text" at bounding box center [308, 541] width 342 height 47
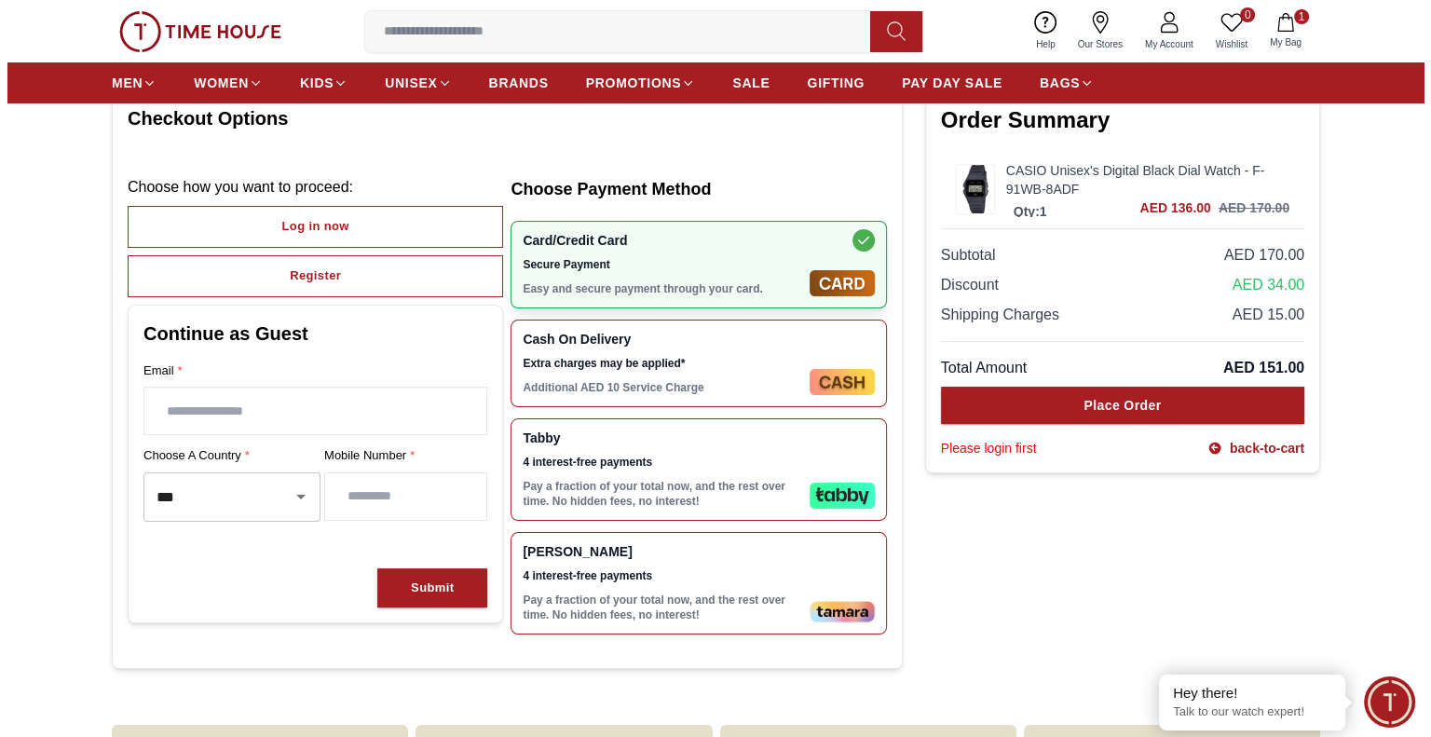
scroll to position [129, 0]
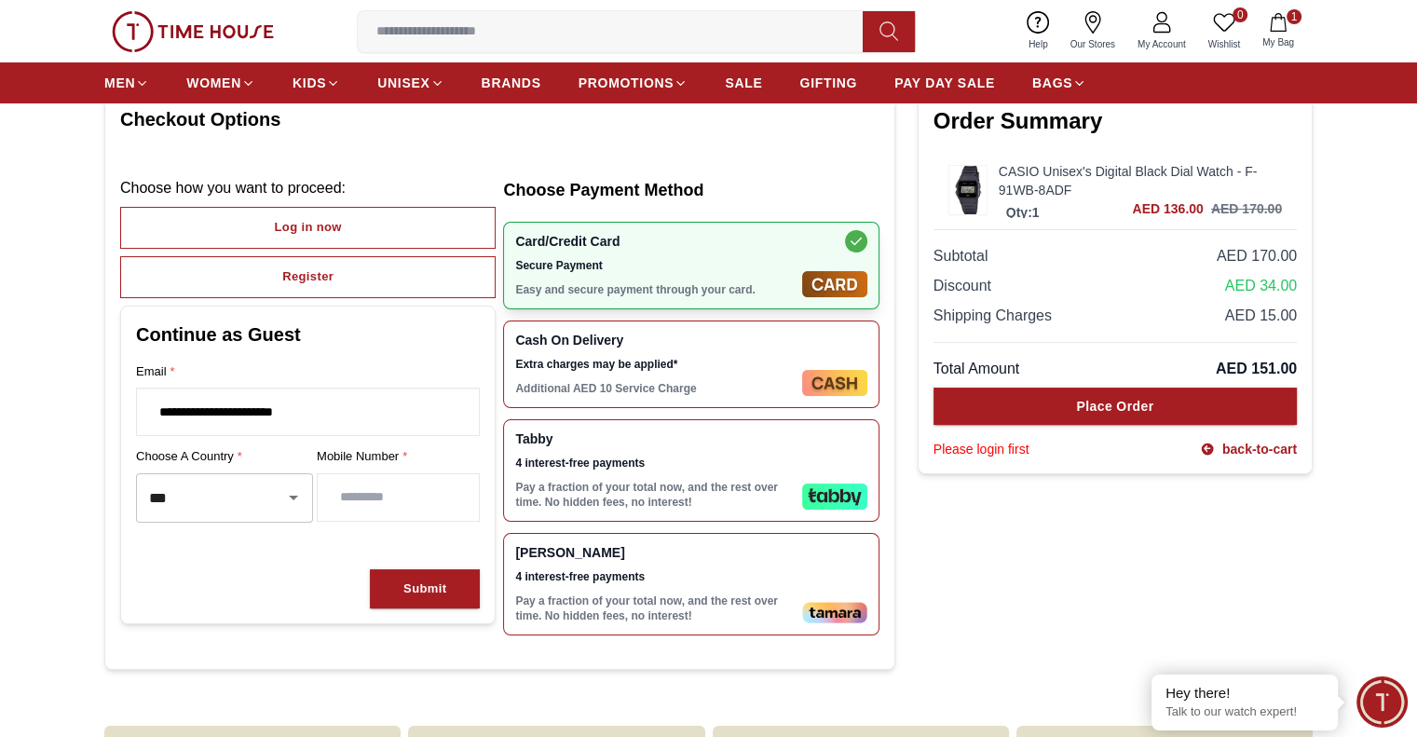
type input "**********"
click at [416, 500] on input "number" at bounding box center [398, 497] width 161 height 47
type input "*********"
click at [426, 587] on div "Submit" at bounding box center [424, 588] width 43 height 21
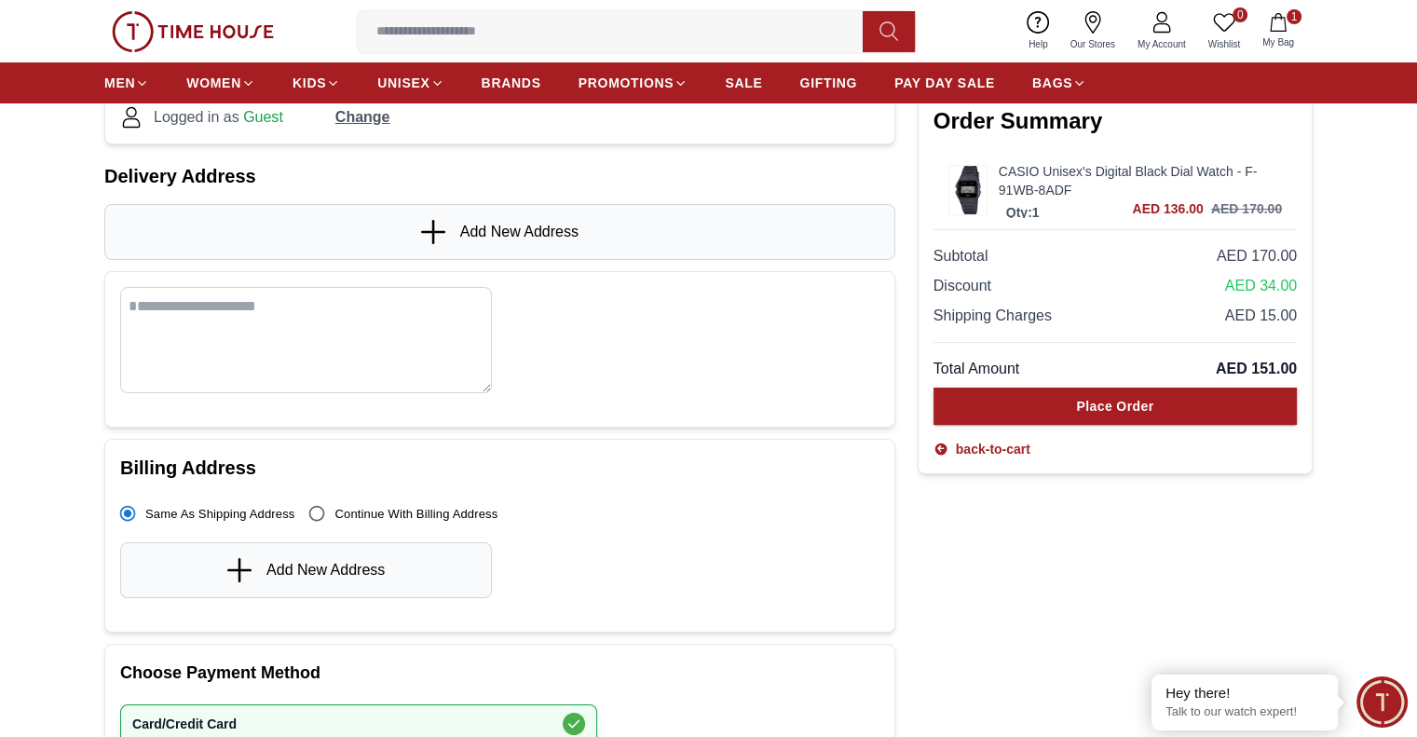
click at [510, 223] on span "Add New Address" at bounding box center [519, 232] width 118 height 22
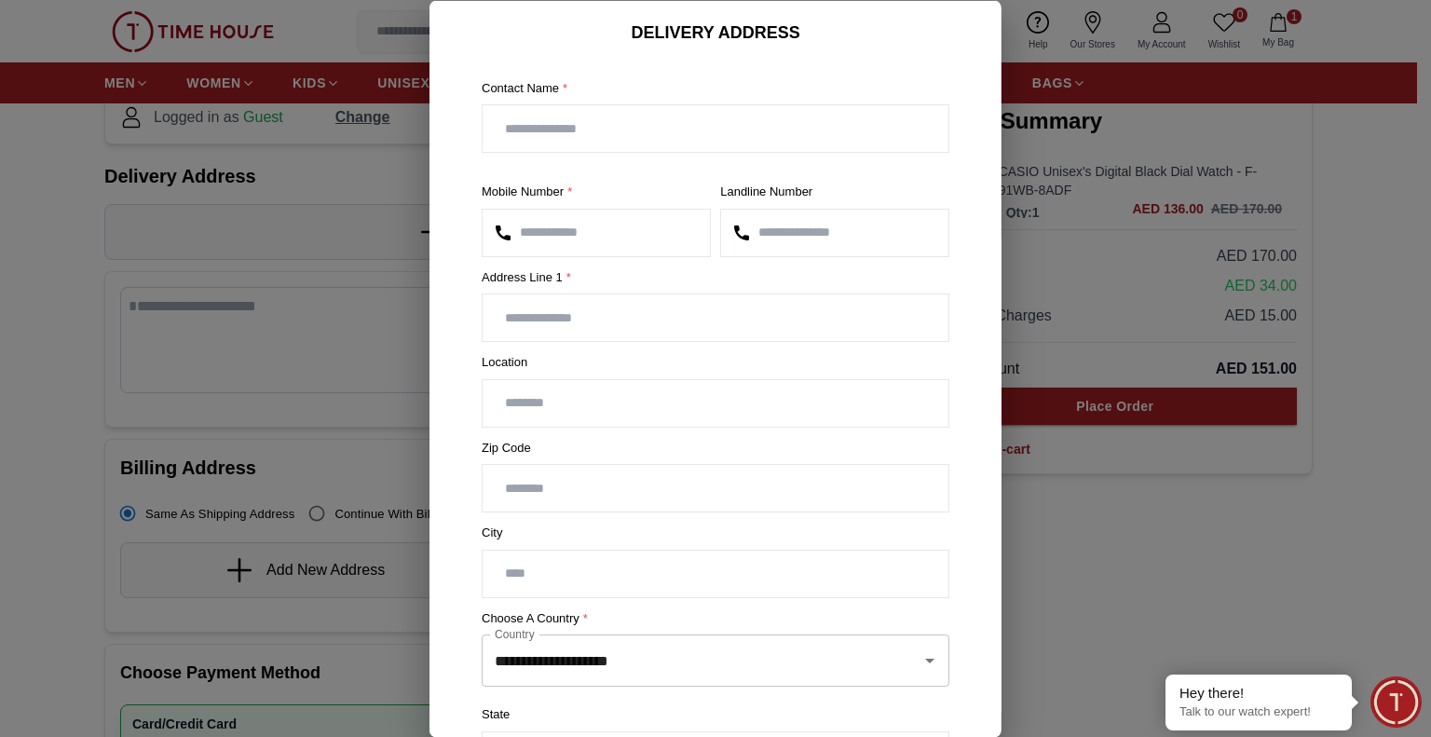
click at [584, 122] on input "text" at bounding box center [716, 128] width 466 height 47
type input "**********"
click at [616, 319] on input "text" at bounding box center [716, 317] width 466 height 47
type input "*"
type input "**********"
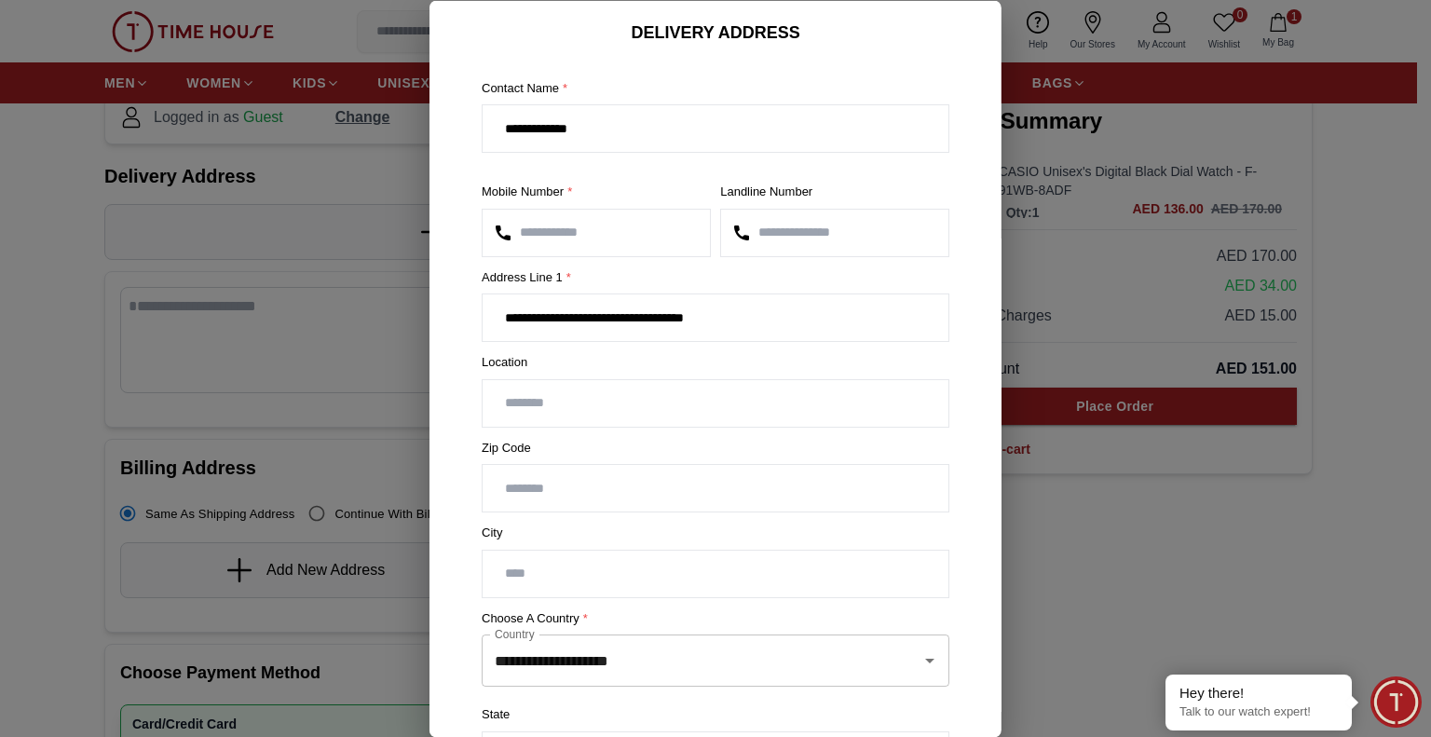
click at [619, 401] on input "text" at bounding box center [716, 402] width 466 height 47
type input "*"
type input "**********"
click at [654, 573] on input "text" at bounding box center [716, 573] width 466 height 47
type input "*****"
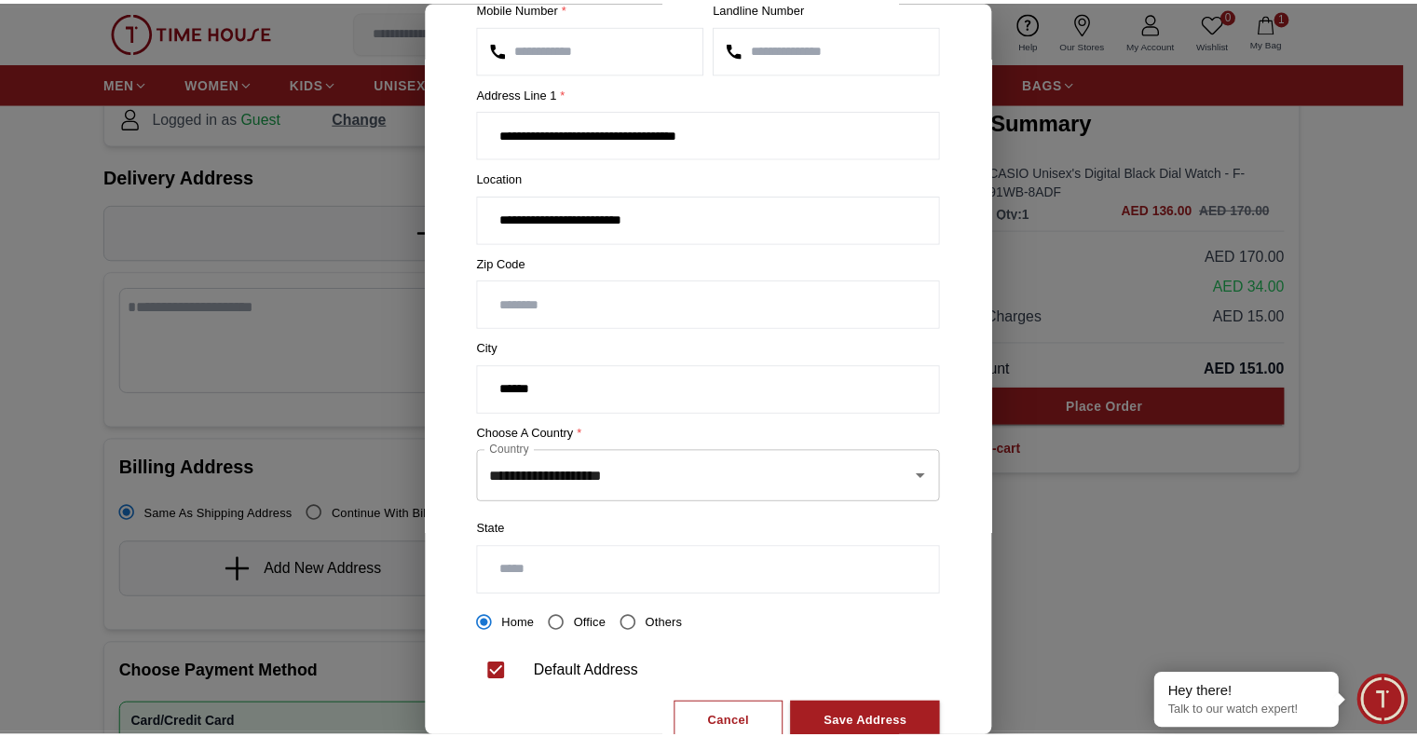
scroll to position [234, 0]
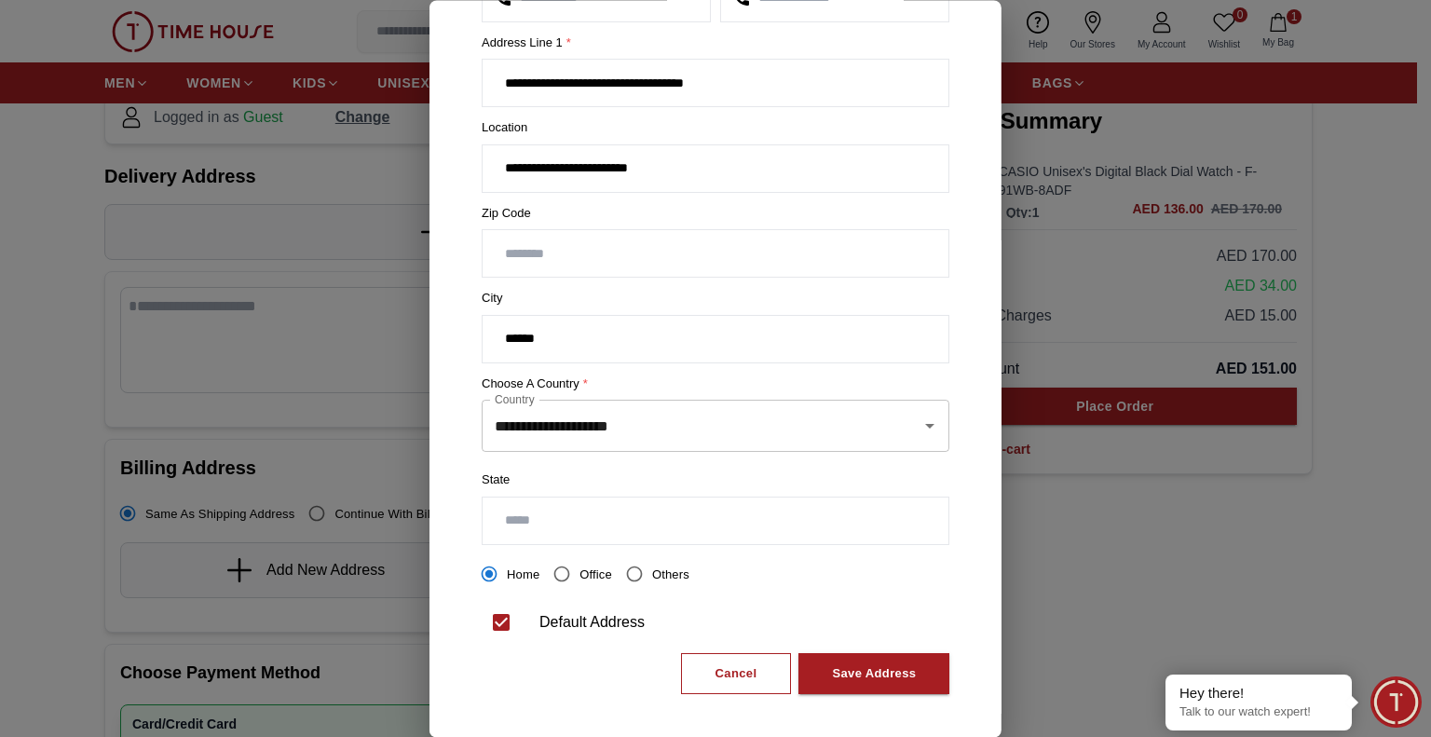
click at [609, 519] on input "text" at bounding box center [716, 520] width 466 height 47
type input "*****"
click at [879, 667] on div "Save Address" at bounding box center [874, 673] width 84 height 21
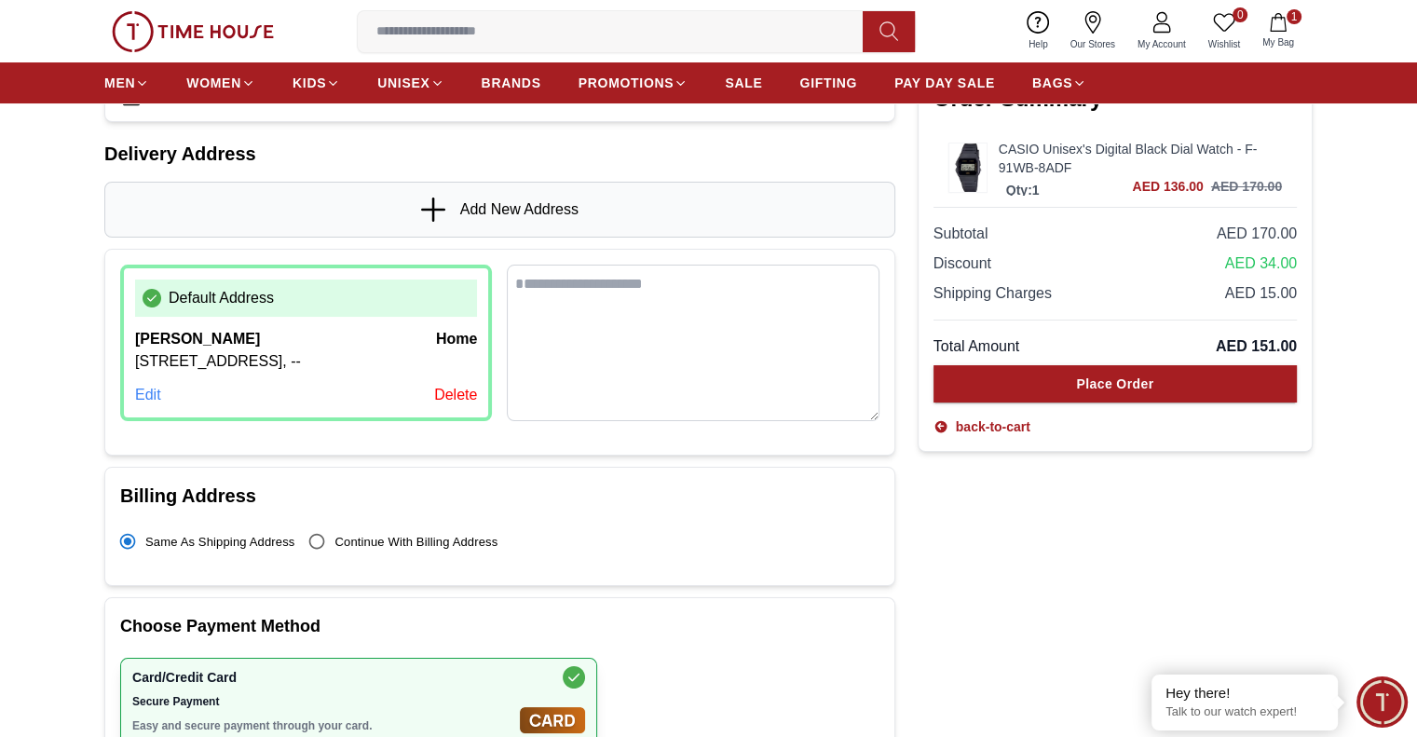
scroll to position [156, 0]
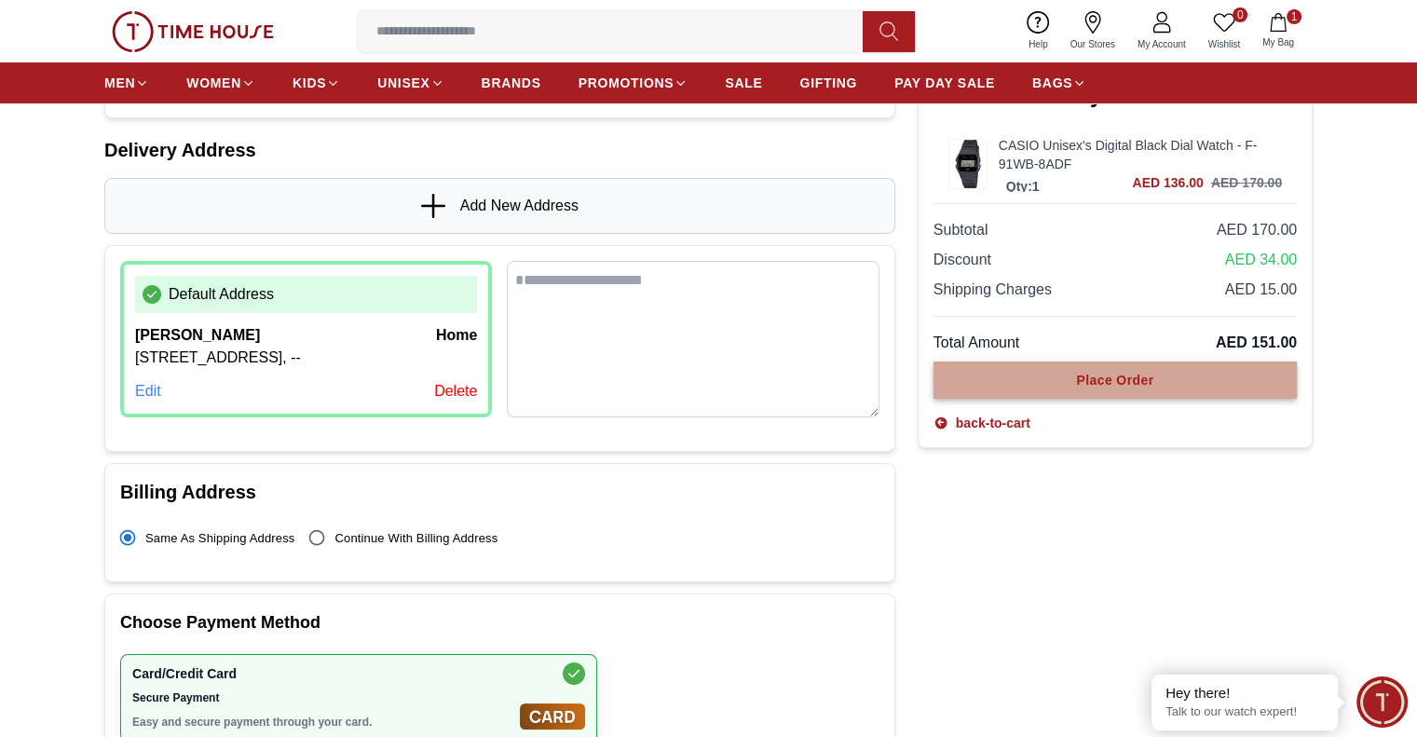
click at [1129, 383] on div "Place Order" at bounding box center [1114, 380] width 77 height 19
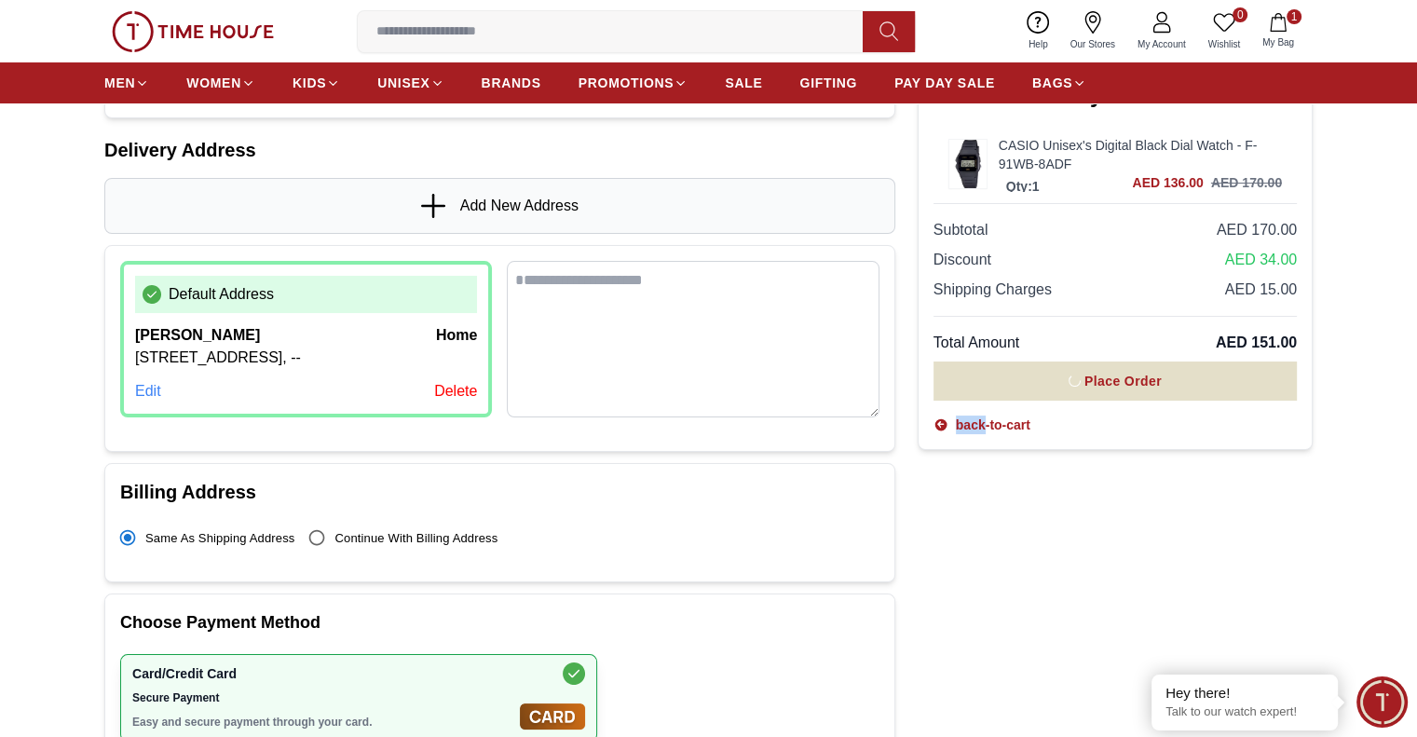
click at [1129, 383] on div "Place Order" at bounding box center [1114, 380] width 363 height 39
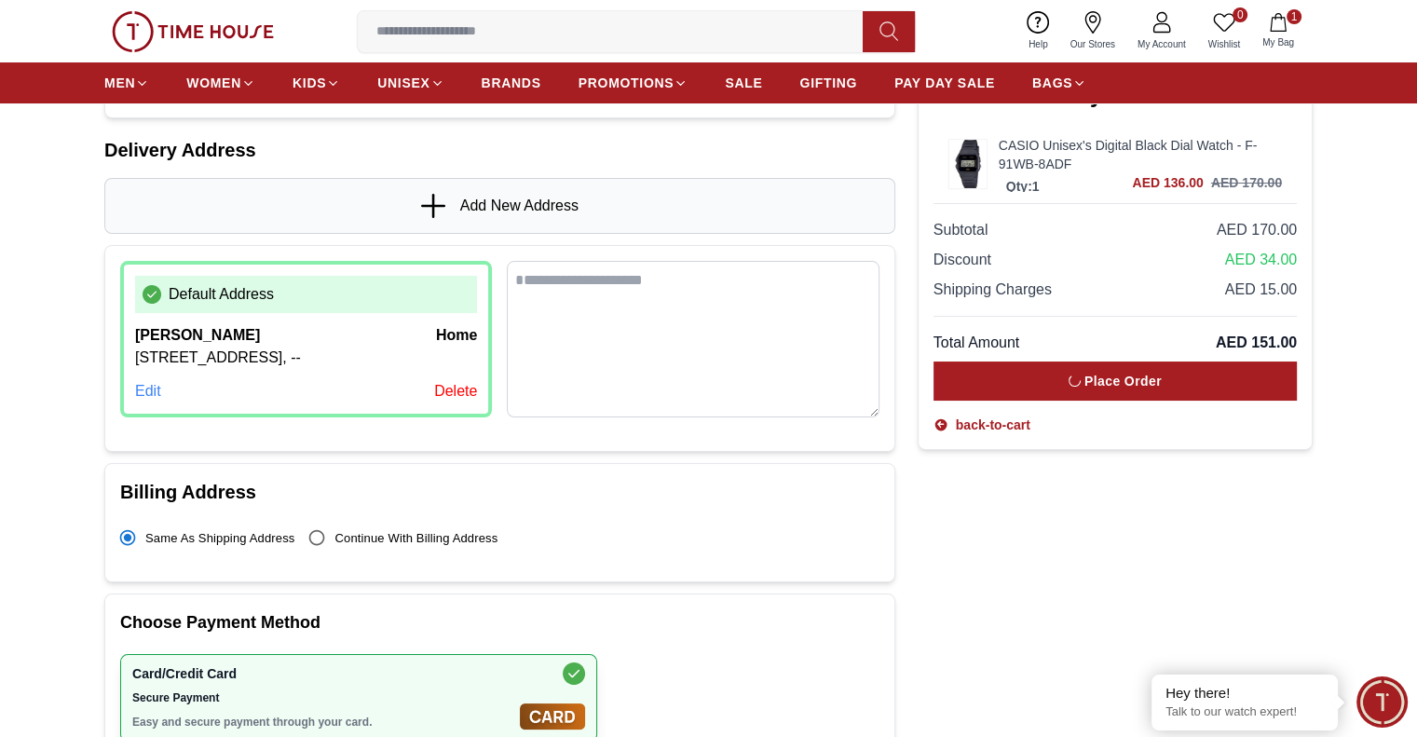
click at [1234, 249] on span "AED 34.00" at bounding box center [1261, 260] width 72 height 22
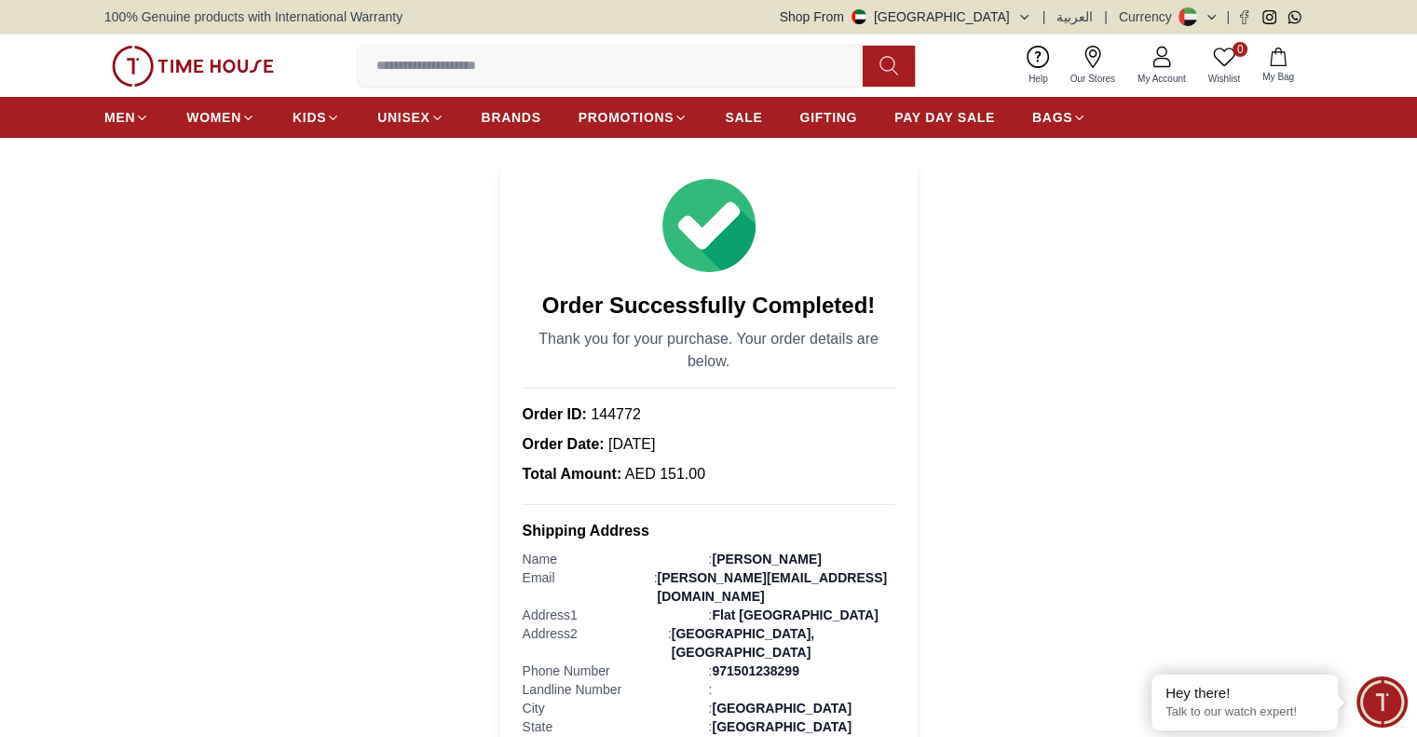
drag, startPoint x: 1423, startPoint y: 159, endPoint x: 1224, endPoint y: 522, distance: 413.6
click at [1224, 522] on section "Order Successfully Completed! Thank you for your purchase. Your order details a…" at bounding box center [708, 684] width 1417 height 1056
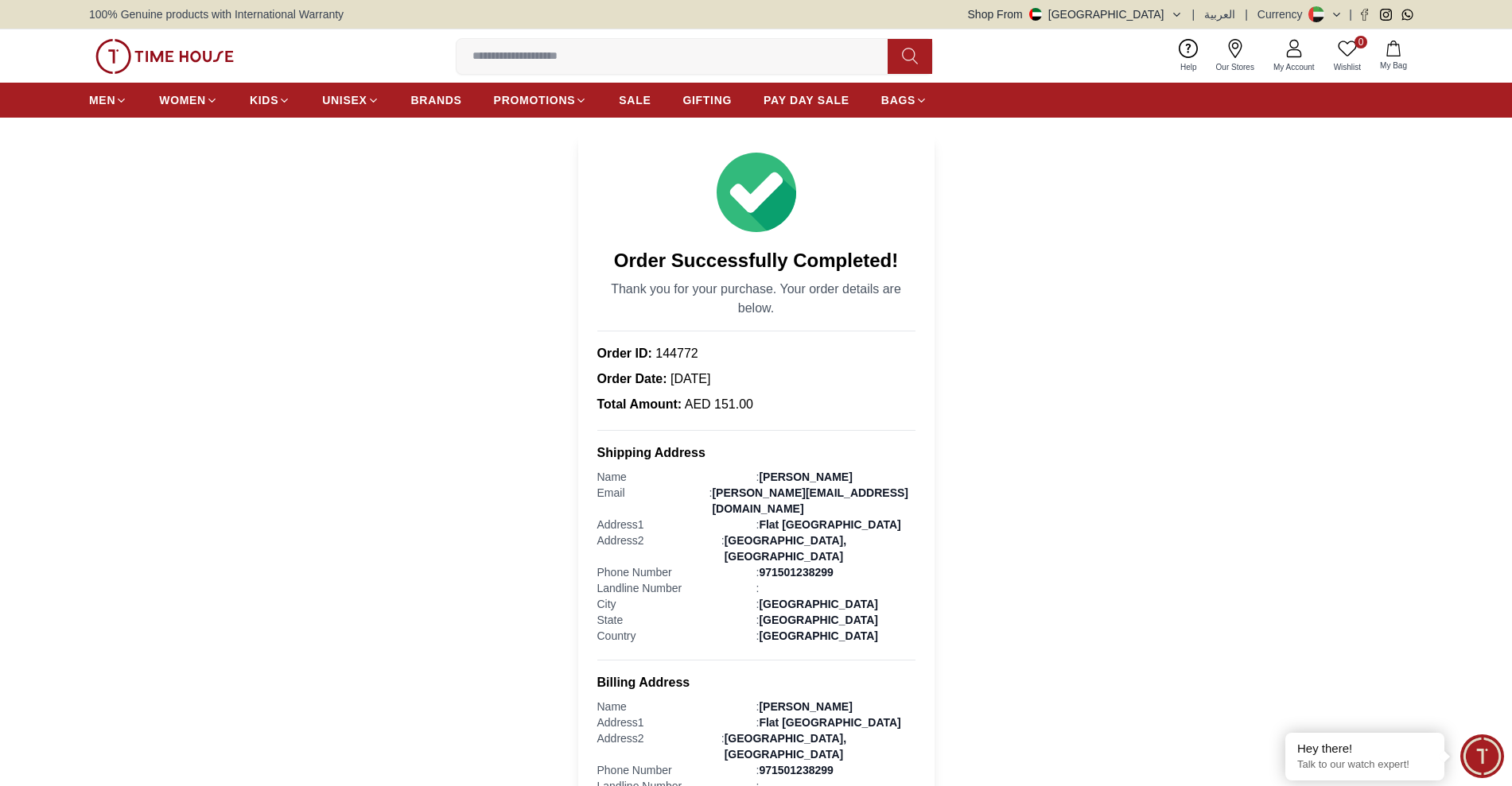
drag, startPoint x: 1200, startPoint y: 21, endPoint x: 1101, endPoint y: 574, distance: 561.8
click at [1101, 574] on section "Order Successfully Completed! Thank you for your purchase. Your order details a…" at bounding box center [756, 584] width 1512 height 901
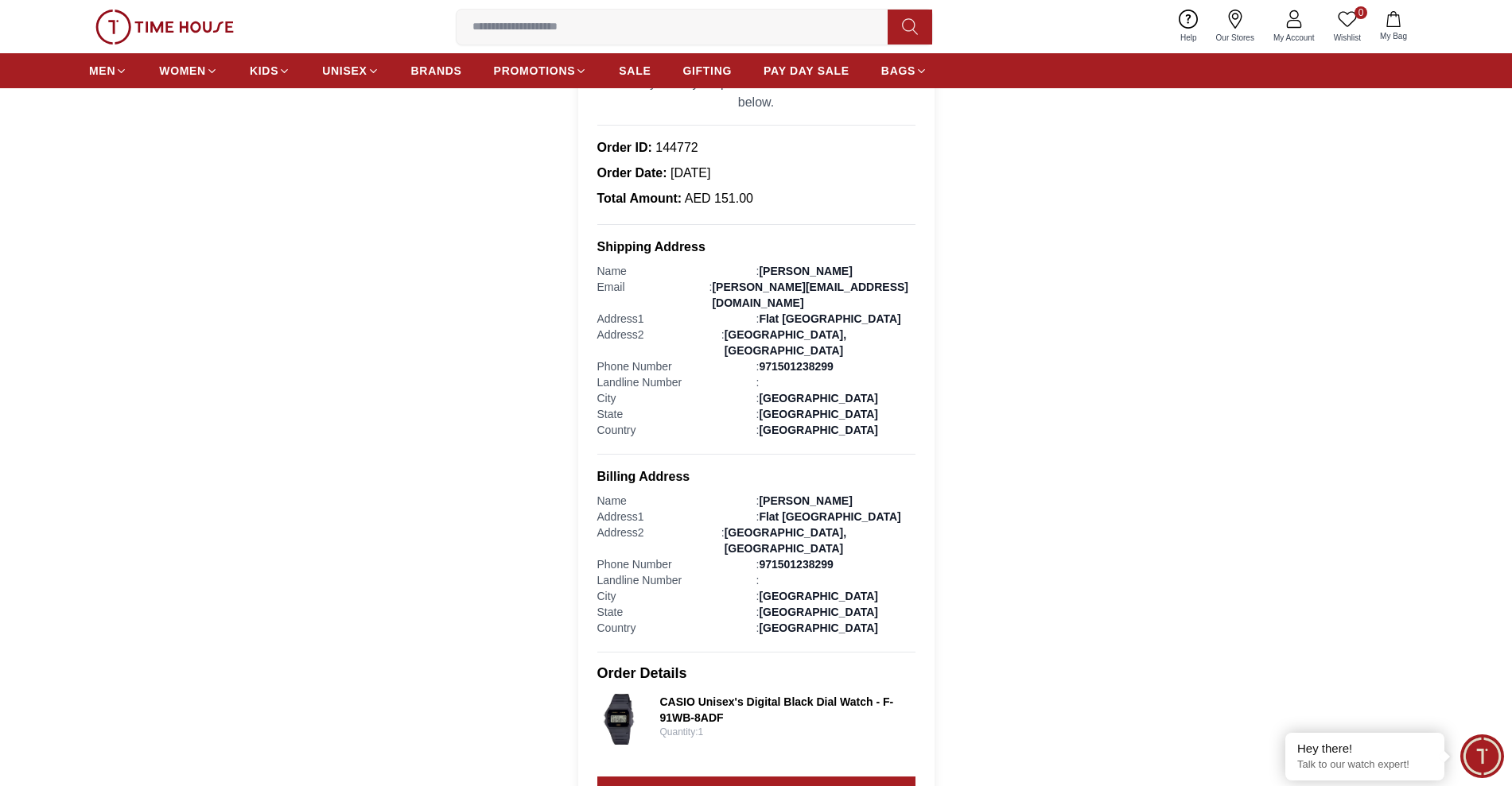
scroll to position [224, 0]
